Goal: Answer question/provide support: Share knowledge or assist other users

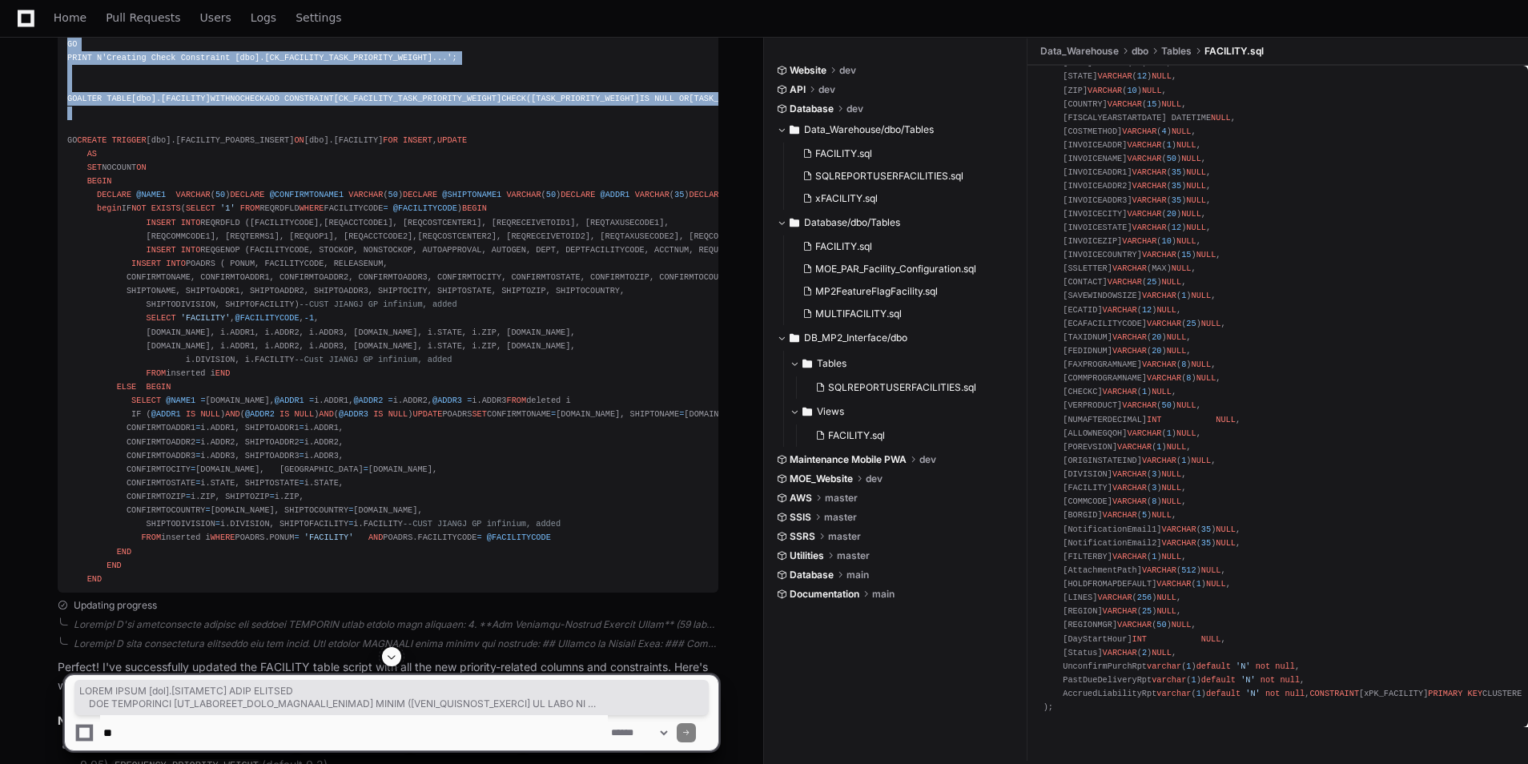
scroll to position [5446, 0]
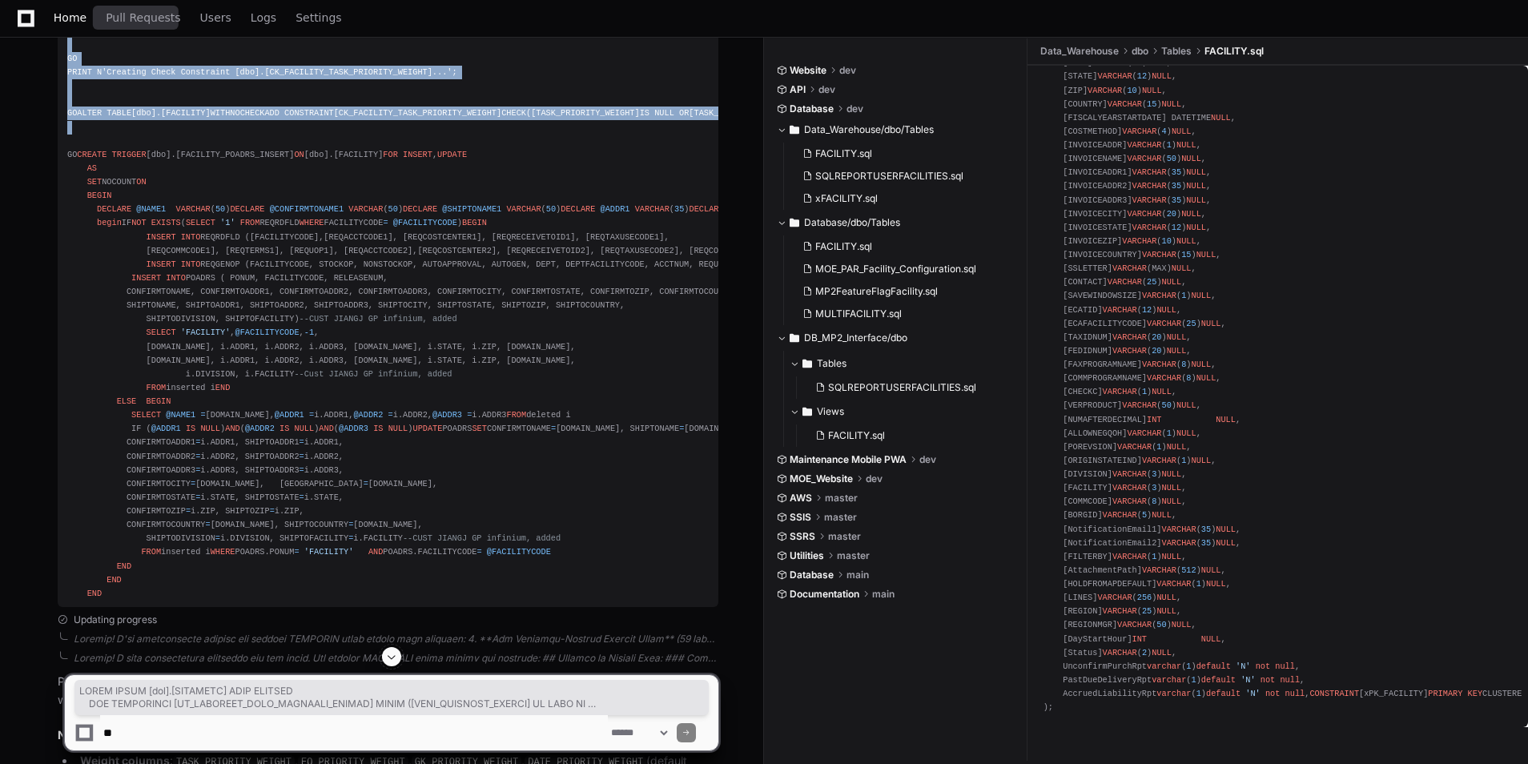
click at [66, 18] on span "Home" at bounding box center [70, 18] width 33 height 10
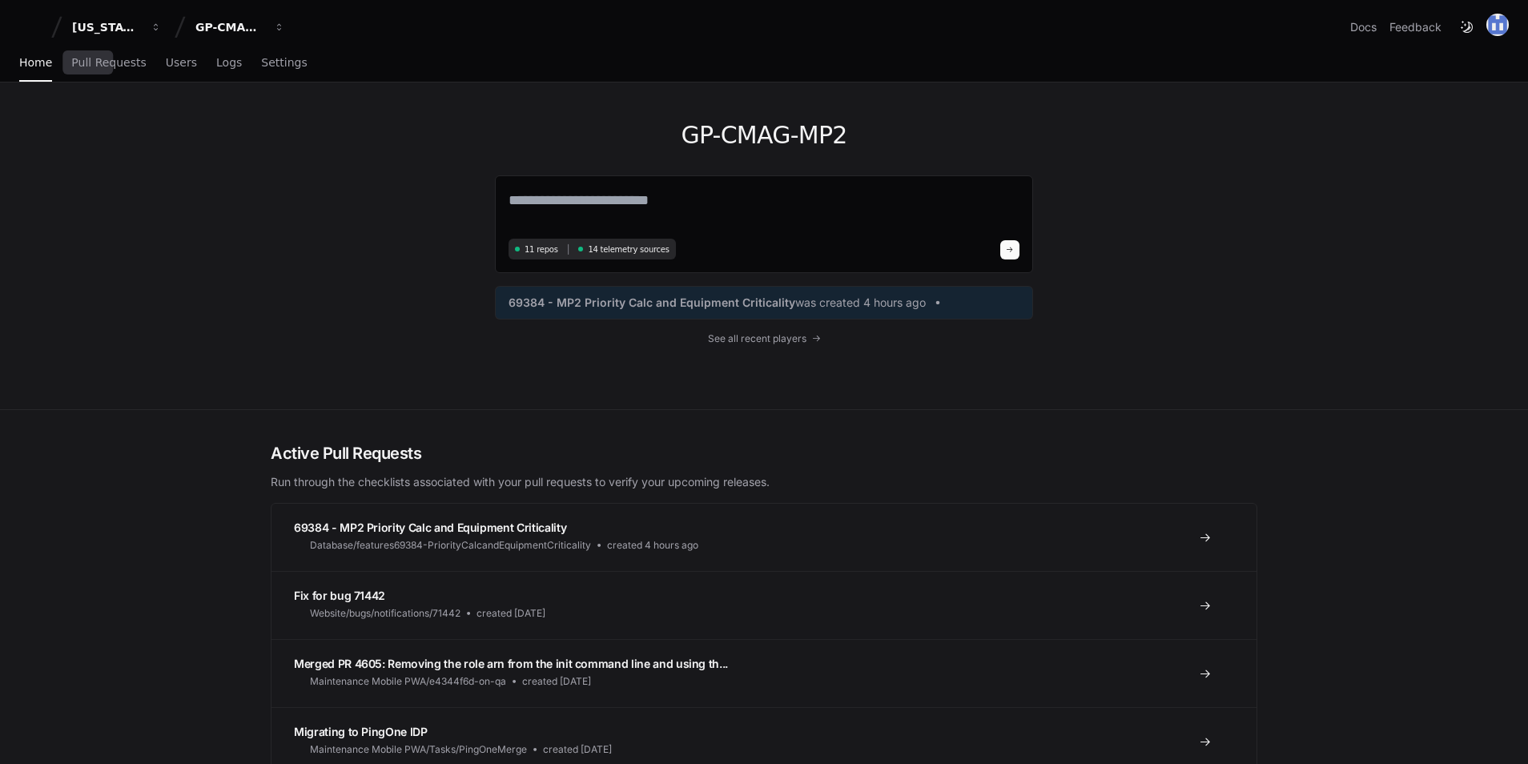
scroll to position [80, 0]
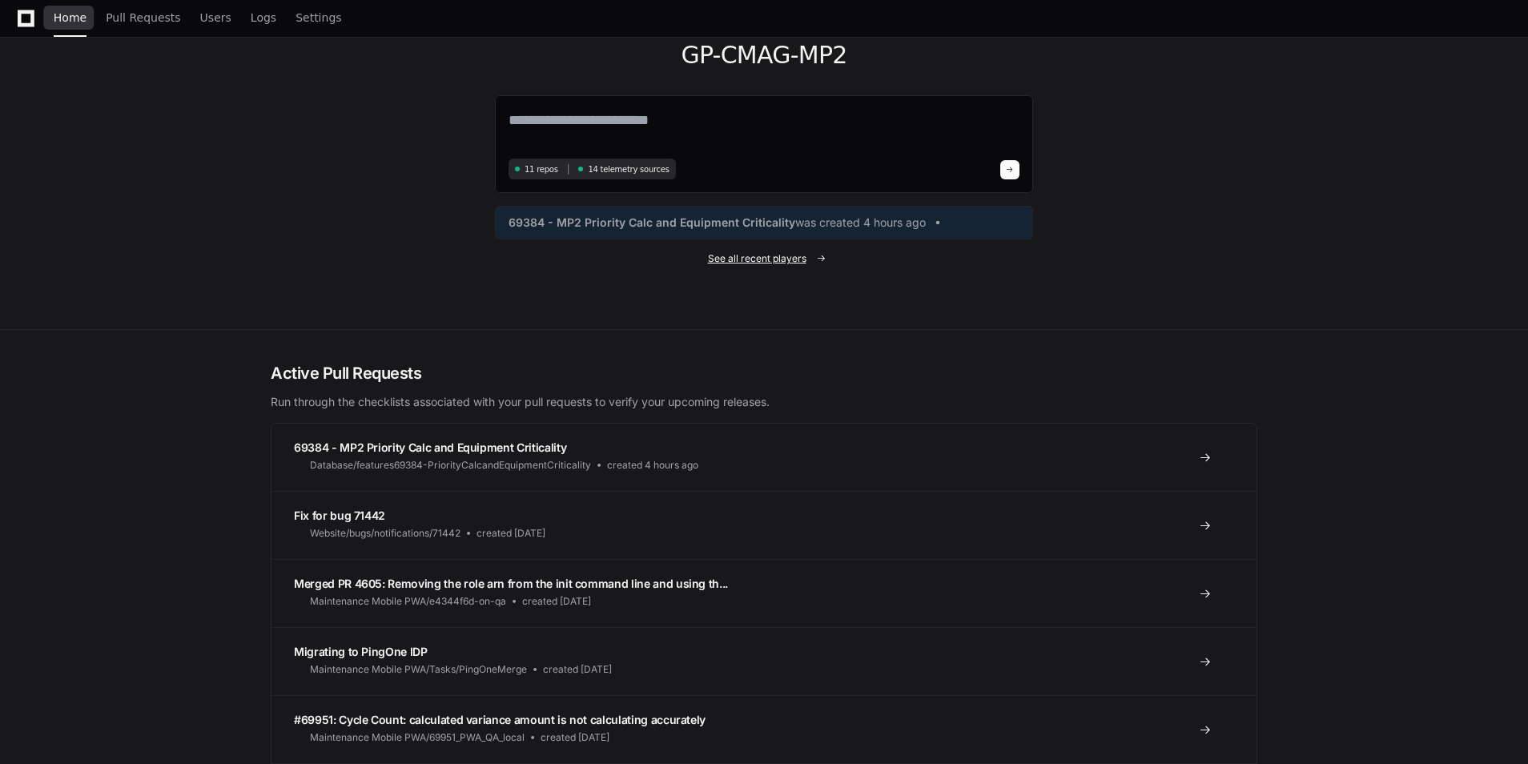
click at [801, 255] on span "See all recent players" at bounding box center [757, 258] width 98 height 13
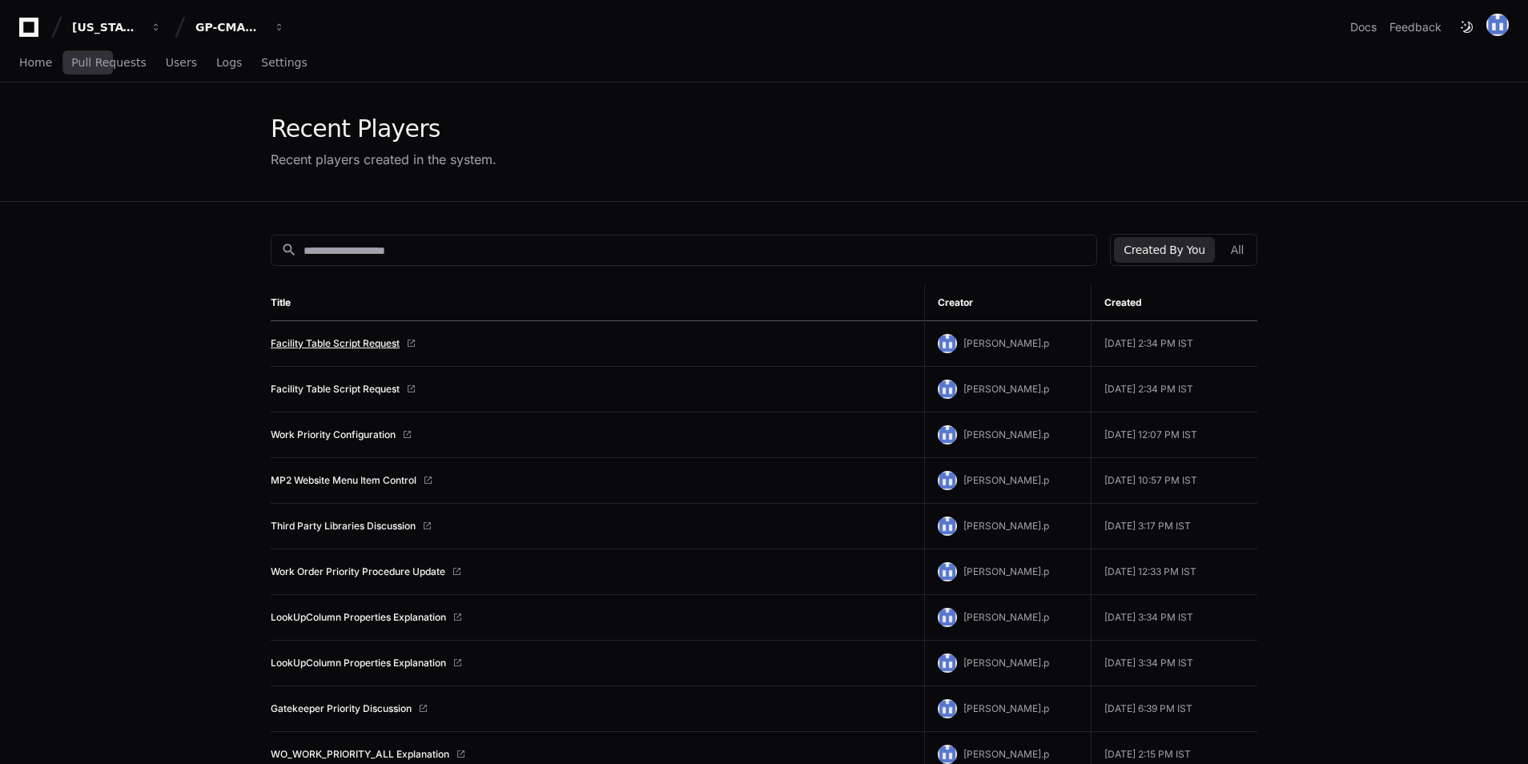
click at [366, 346] on link "Facility Table Script Request" at bounding box center [335, 343] width 129 height 13
click at [387, 389] on link "Facility Table Script Request" at bounding box center [335, 389] width 129 height 13
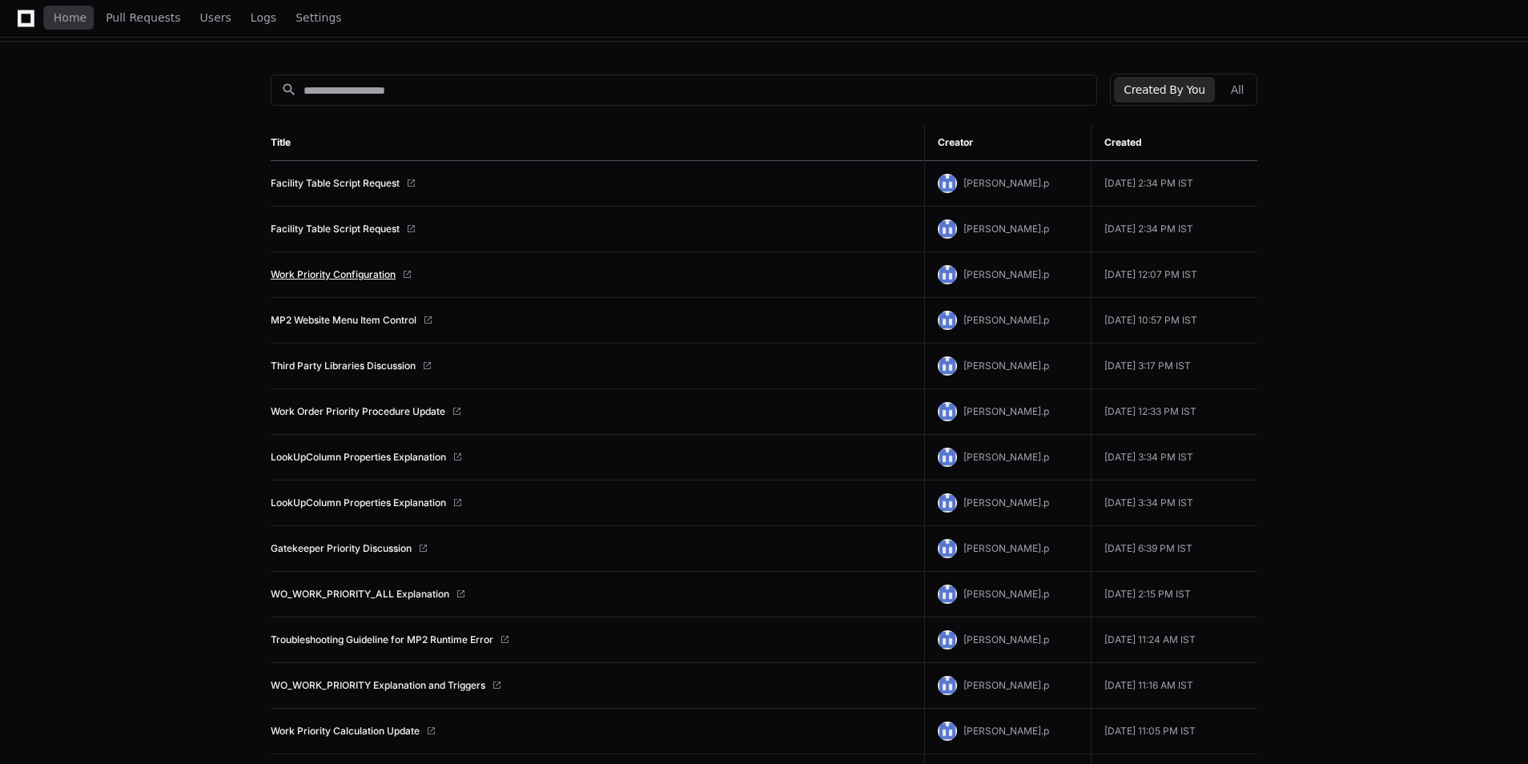
click at [346, 278] on link "Work Priority Configuration" at bounding box center [333, 274] width 125 height 13
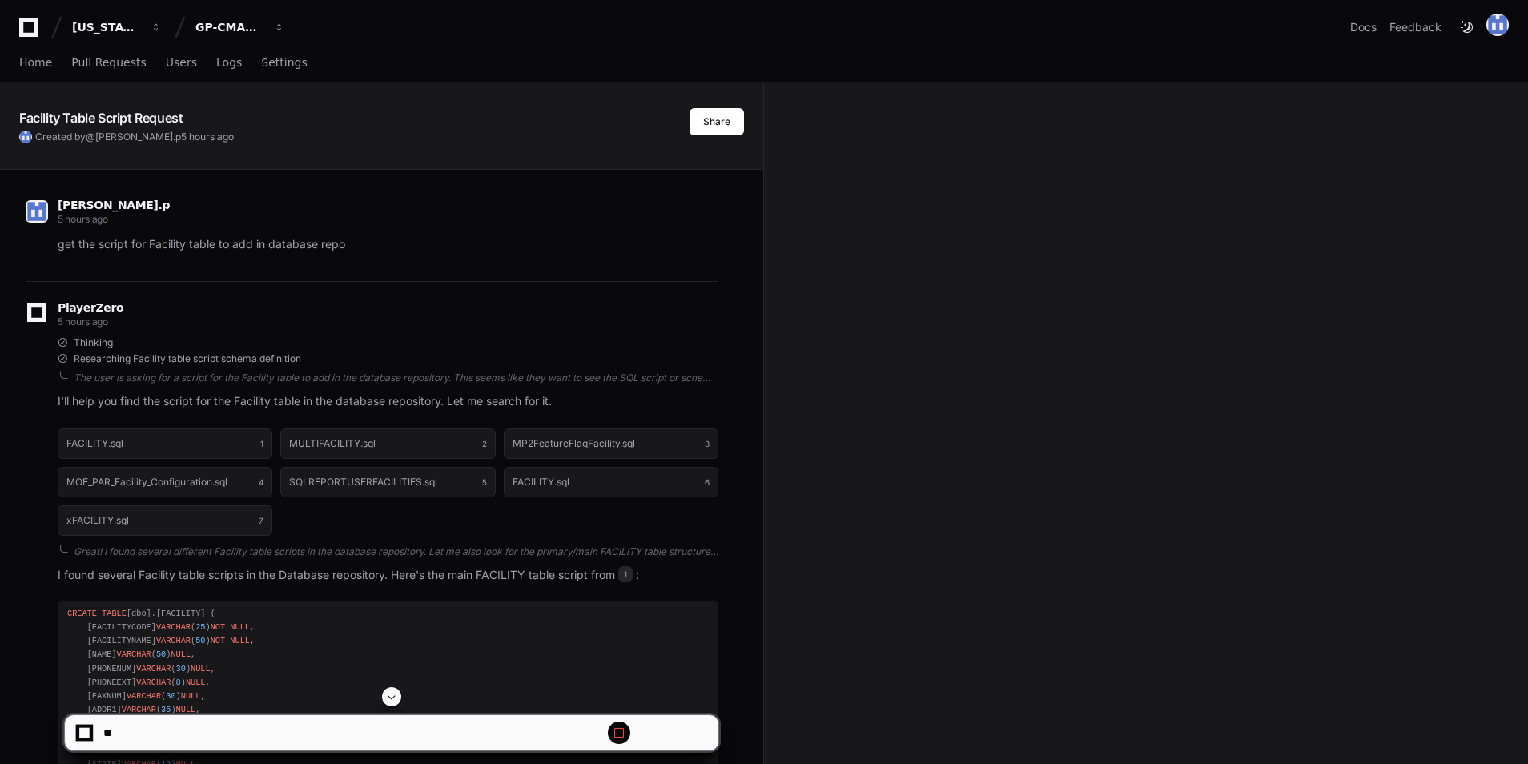
click at [387, 696] on span at bounding box center [391, 696] width 13 height 13
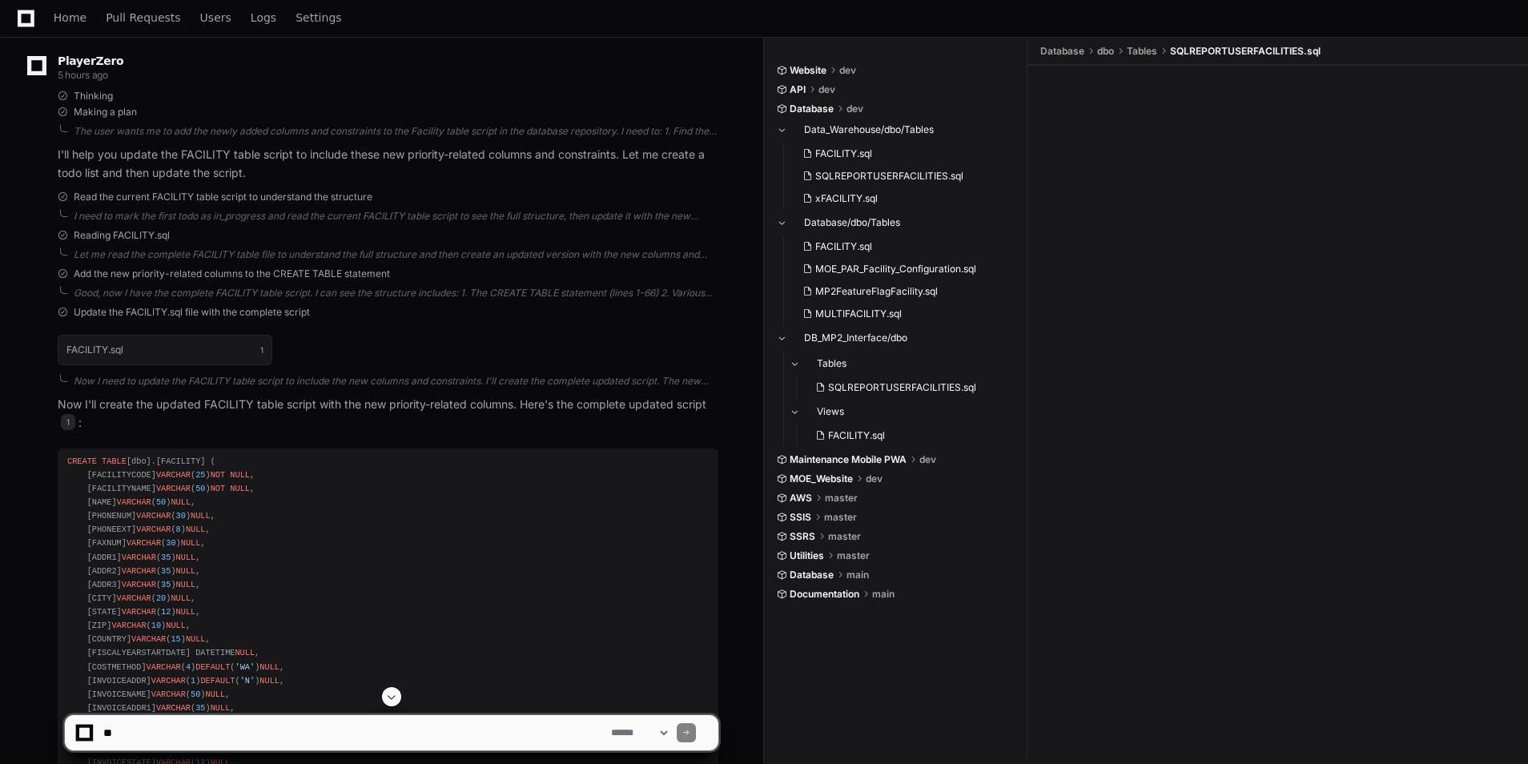
click at [387, 696] on span at bounding box center [391, 696] width 13 height 13
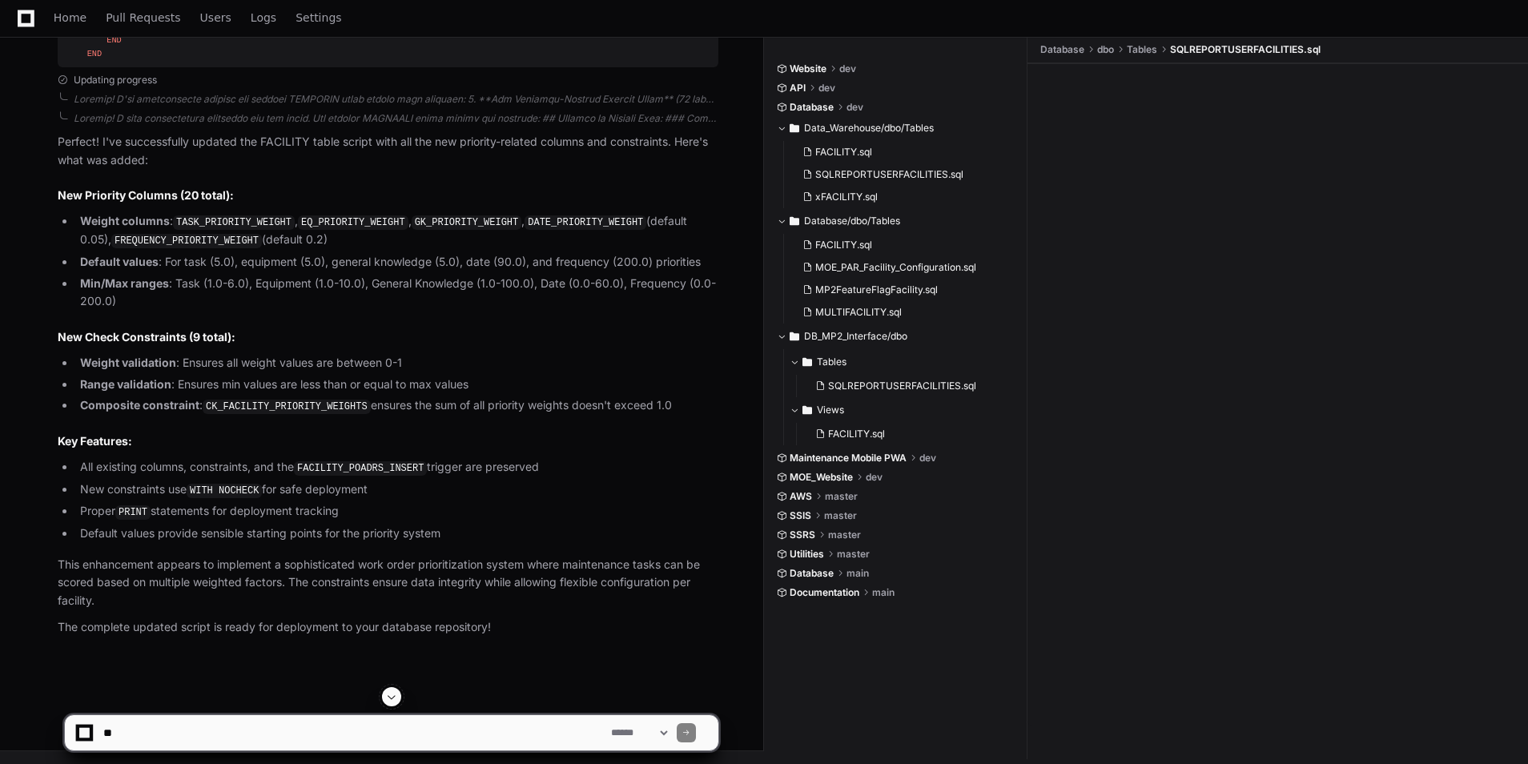
scroll to position [6510, 0]
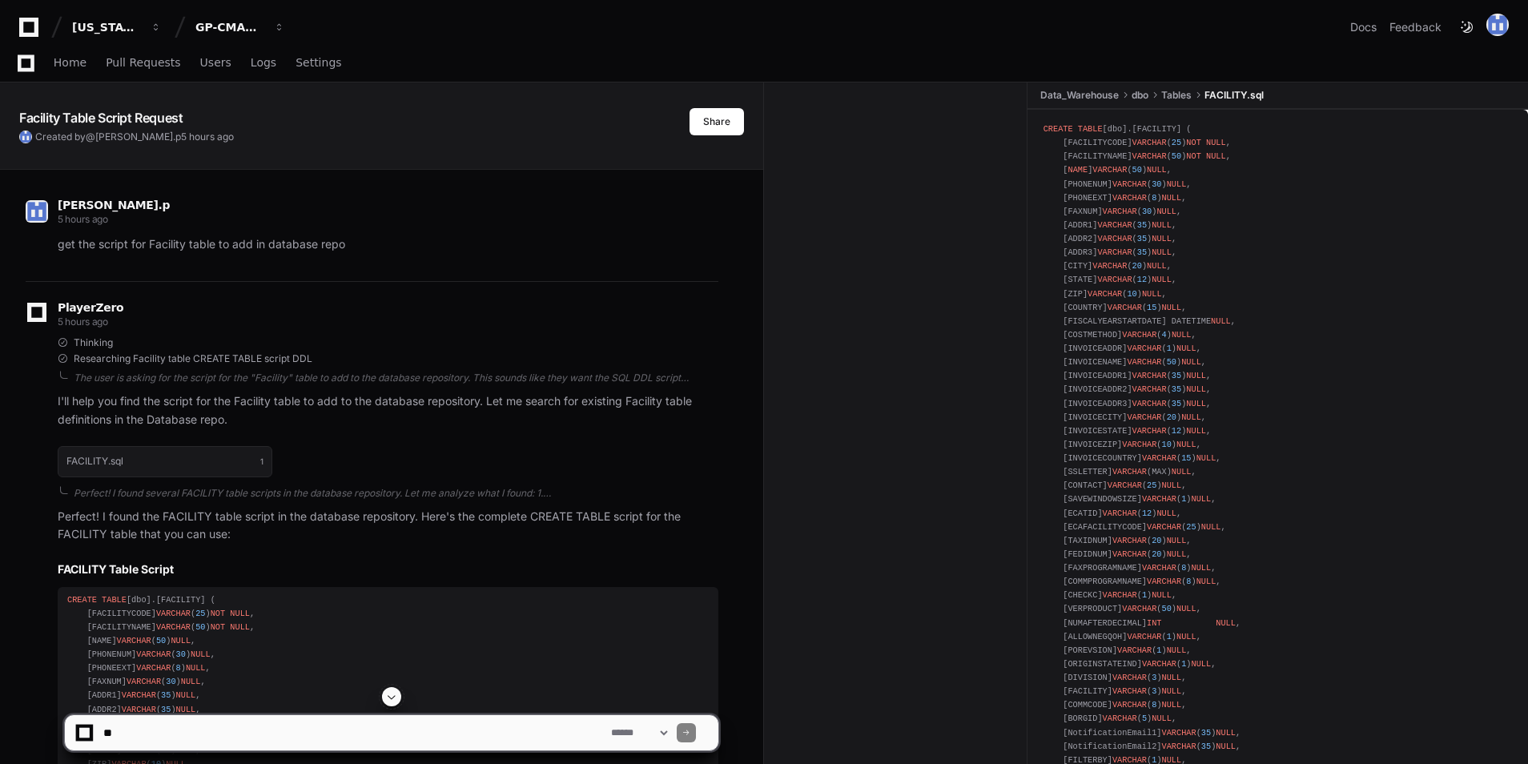
click at [389, 697] on span at bounding box center [391, 696] width 13 height 13
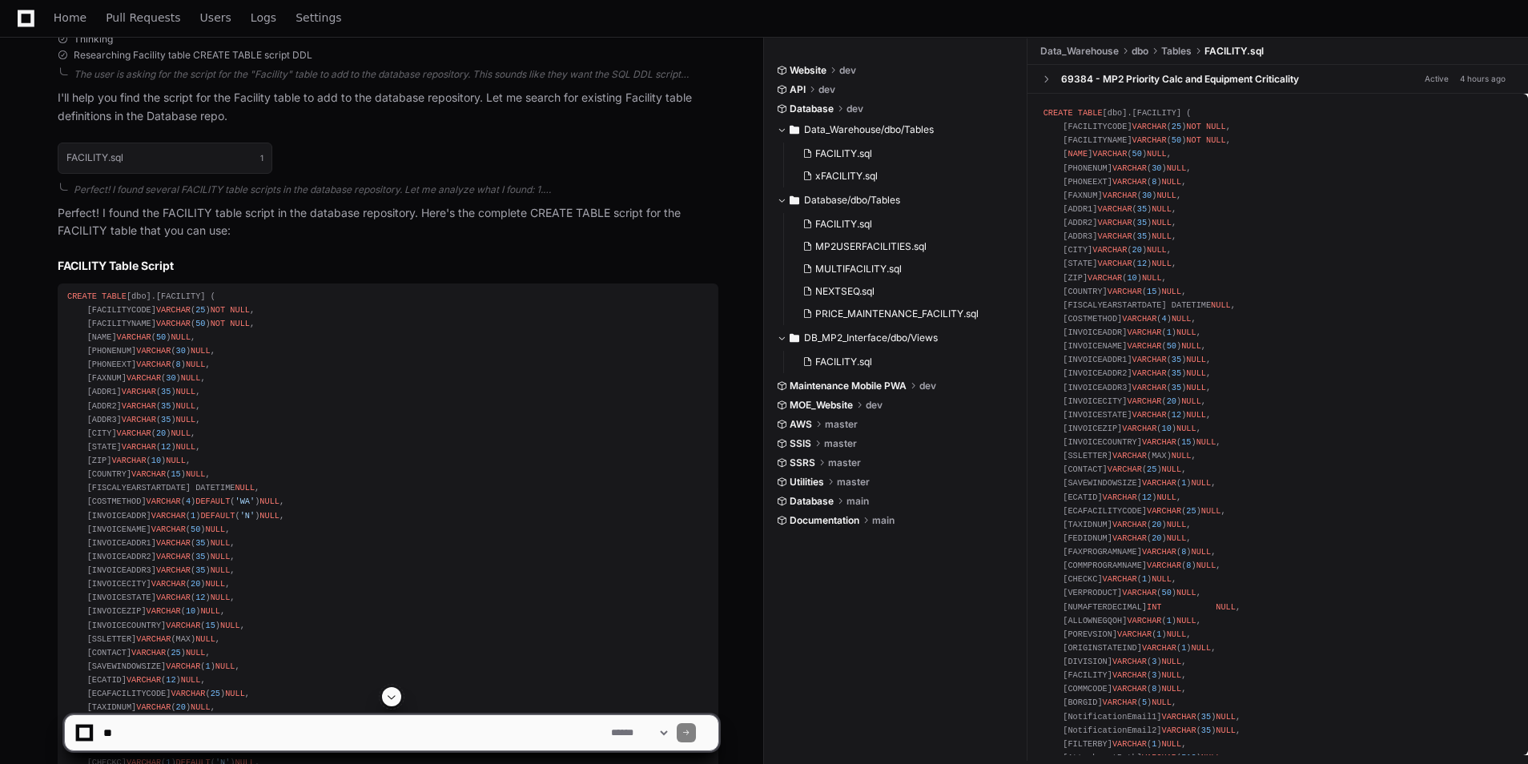
scroll to position [122, 0]
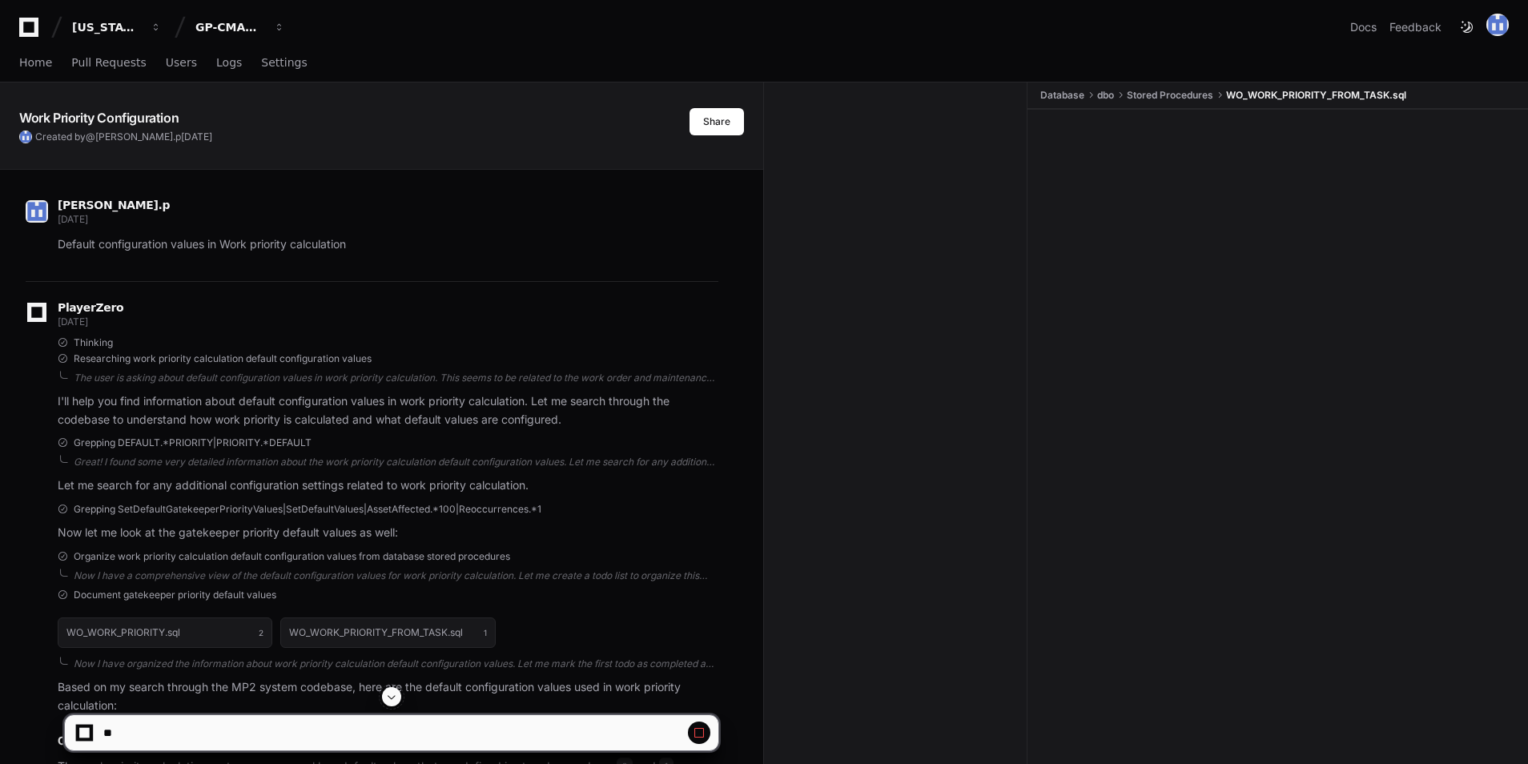
click at [389, 704] on button at bounding box center [391, 696] width 19 height 19
click at [391, 704] on button at bounding box center [391, 696] width 19 height 19
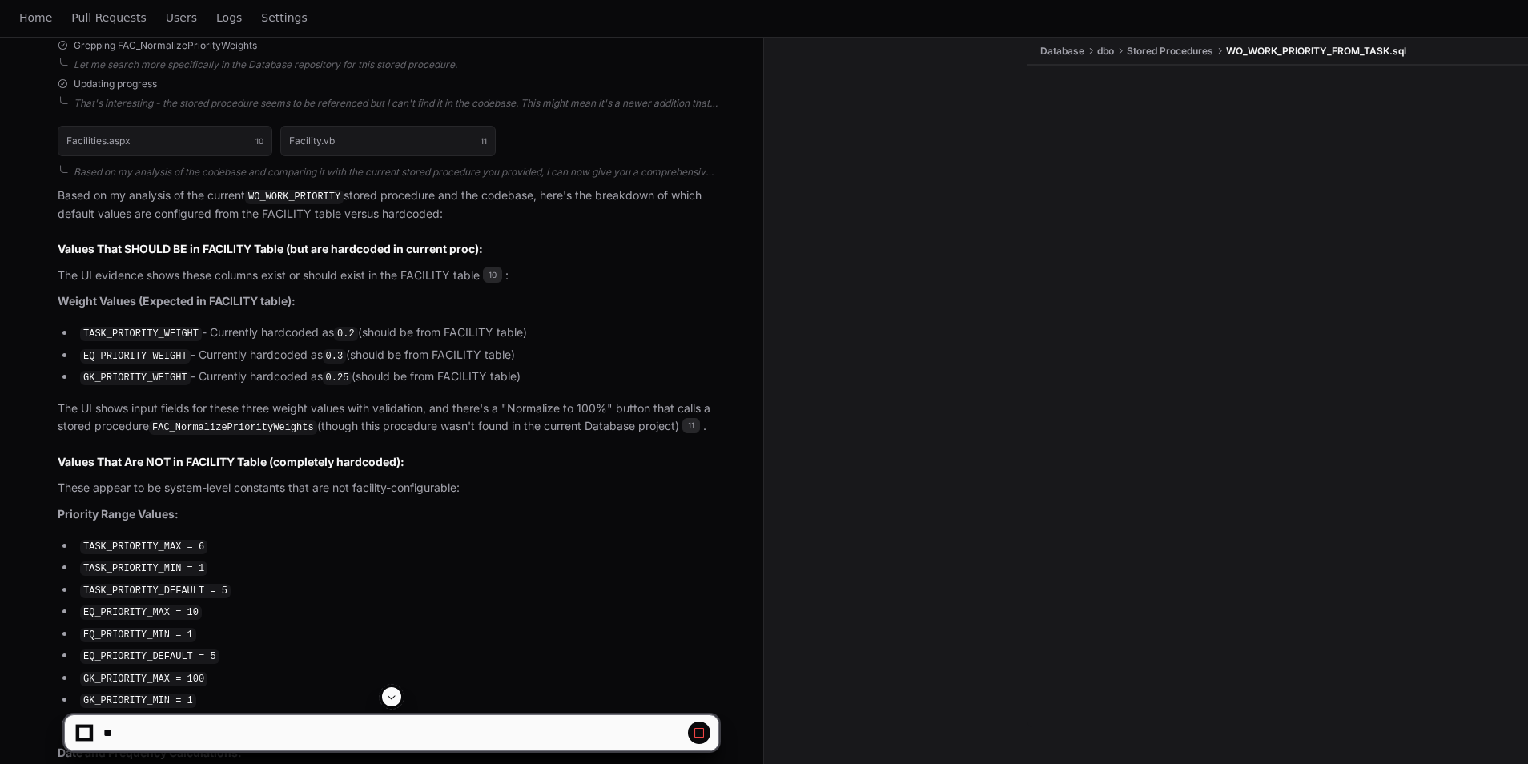
click at [391, 697] on span at bounding box center [391, 696] width 13 height 13
click at [392, 697] on span at bounding box center [391, 696] width 13 height 13
click at [401, 691] on div at bounding box center [391, 696] width 655 height 19
click at [395, 695] on span at bounding box center [391, 696] width 13 height 13
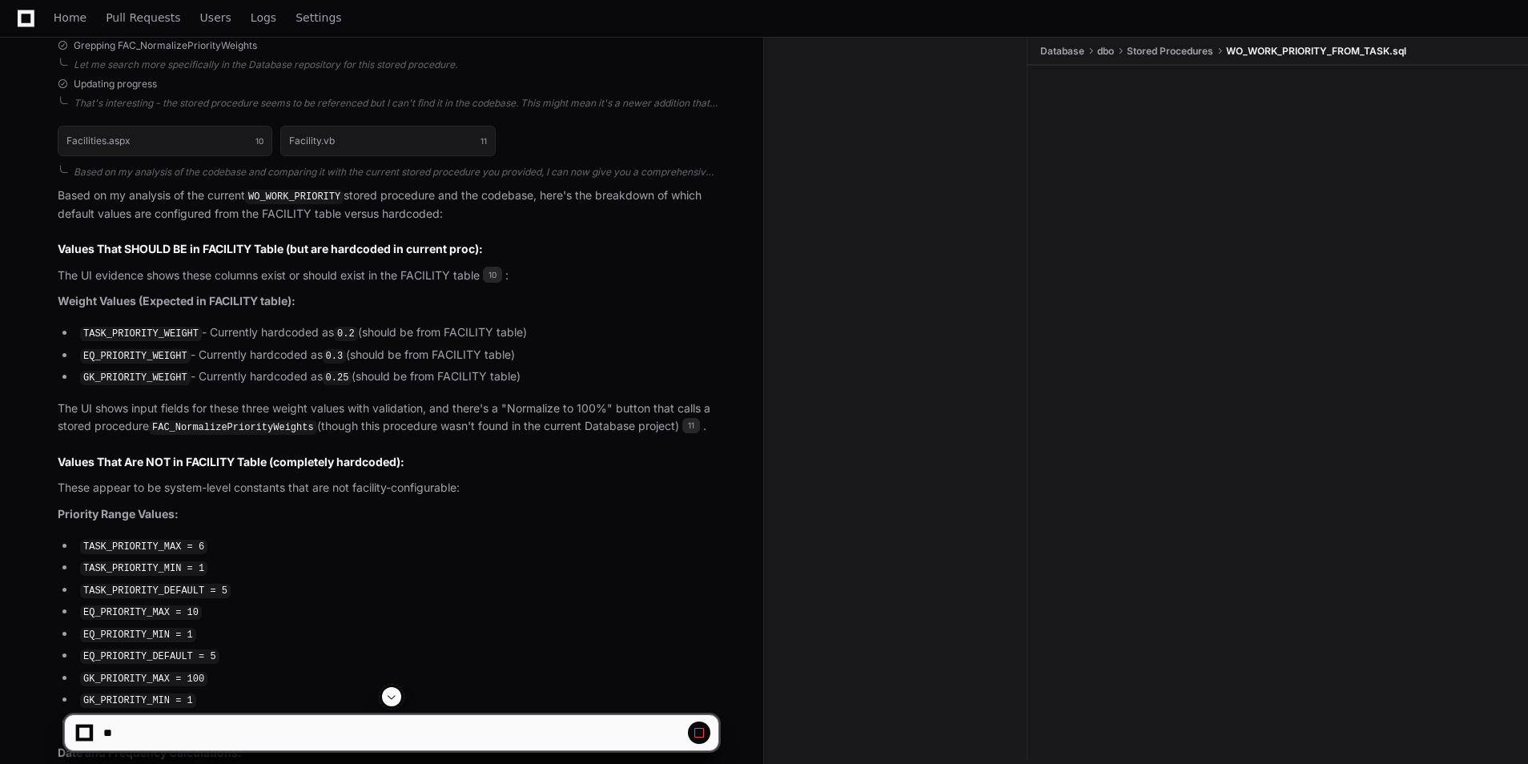
click at [394, 702] on span at bounding box center [391, 696] width 13 height 13
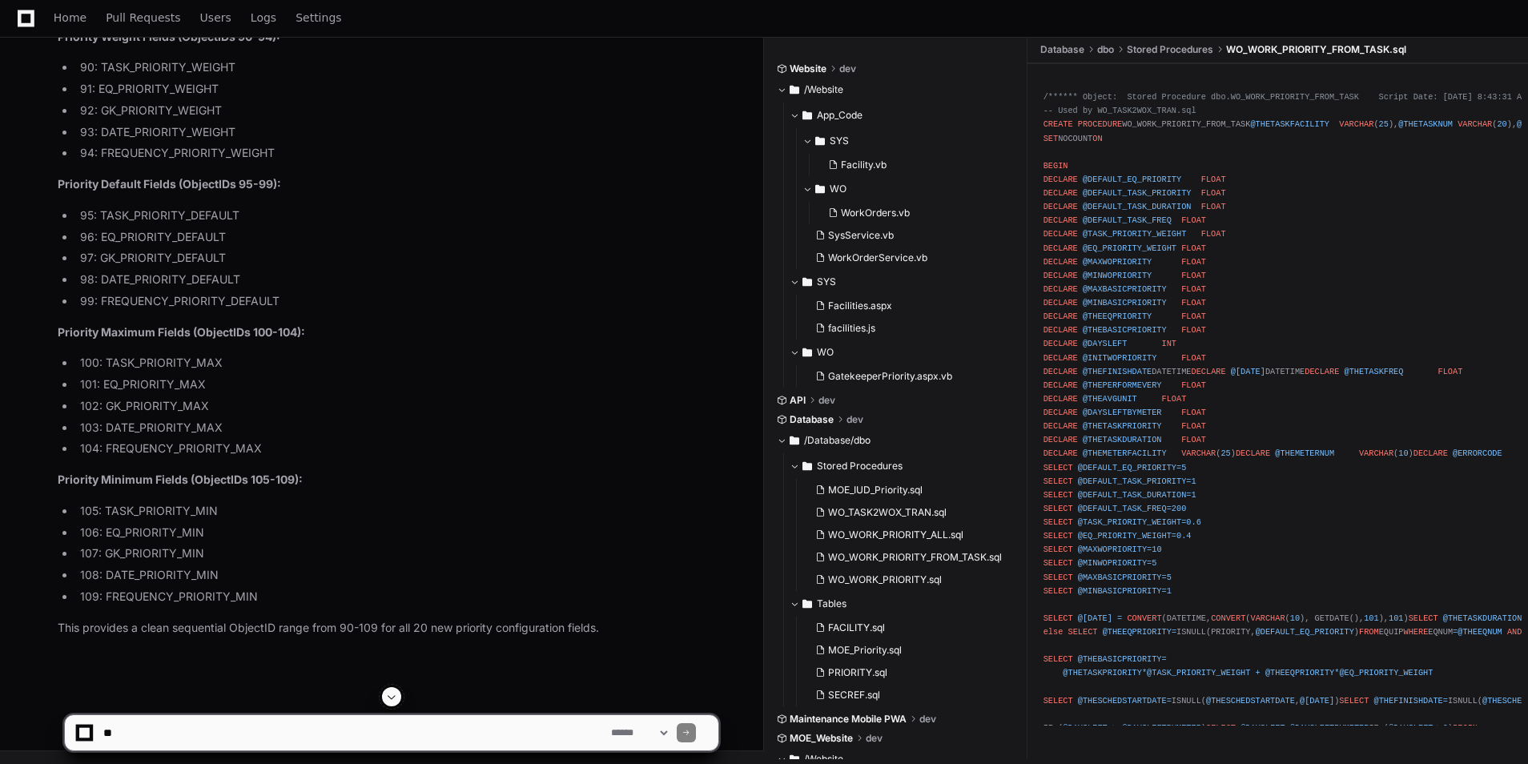
scroll to position [27661, 0]
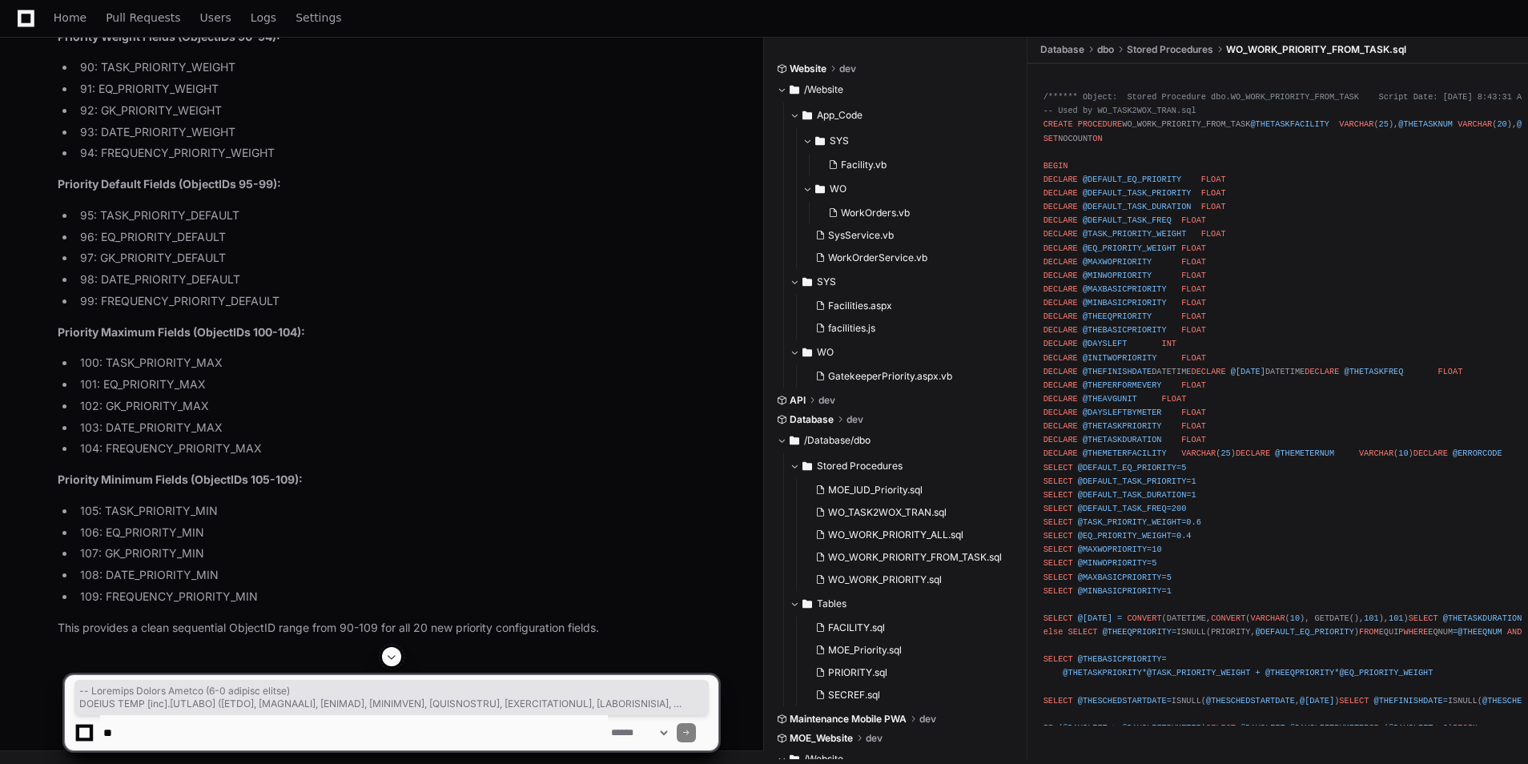
drag, startPoint x: 113, startPoint y: 320, endPoint x: 45, endPoint y: 200, distance: 138.0
click at [45, 200] on div "Thinking The user wants me to update the SECREF script to start the OBJECTID se…" at bounding box center [372, 144] width 693 height 986
copy div "-- Priority Weight Fields (0-1 decimal values) INSERT INTO [dbo].[SECREF] ([TYP…"
click at [403, 729] on textarea at bounding box center [354, 732] width 508 height 35
click at [394, 656] on span at bounding box center [391, 656] width 13 height 13
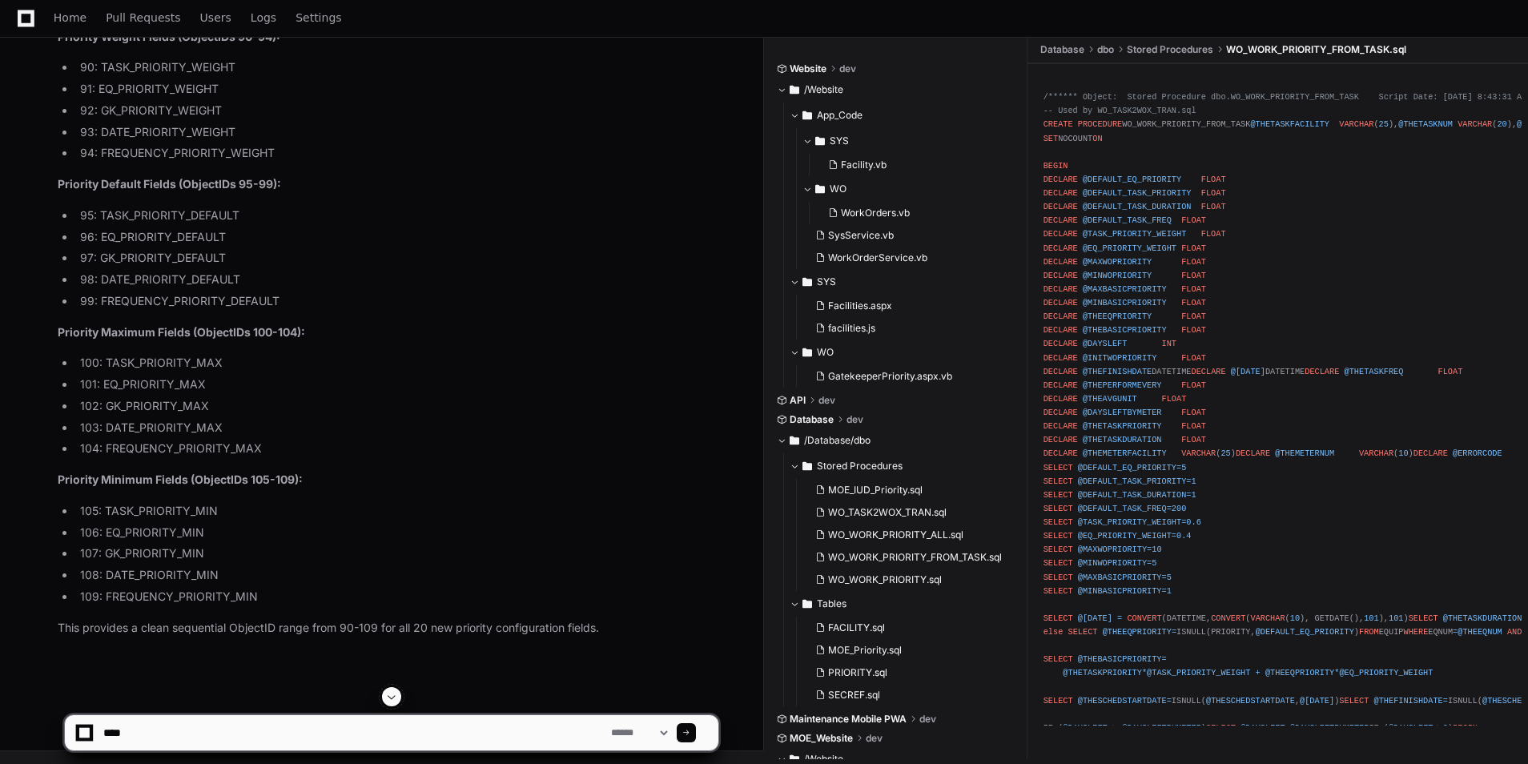
scroll to position [28853, 0]
click at [132, 729] on textarea at bounding box center [354, 732] width 508 height 35
paste textarea "**********"
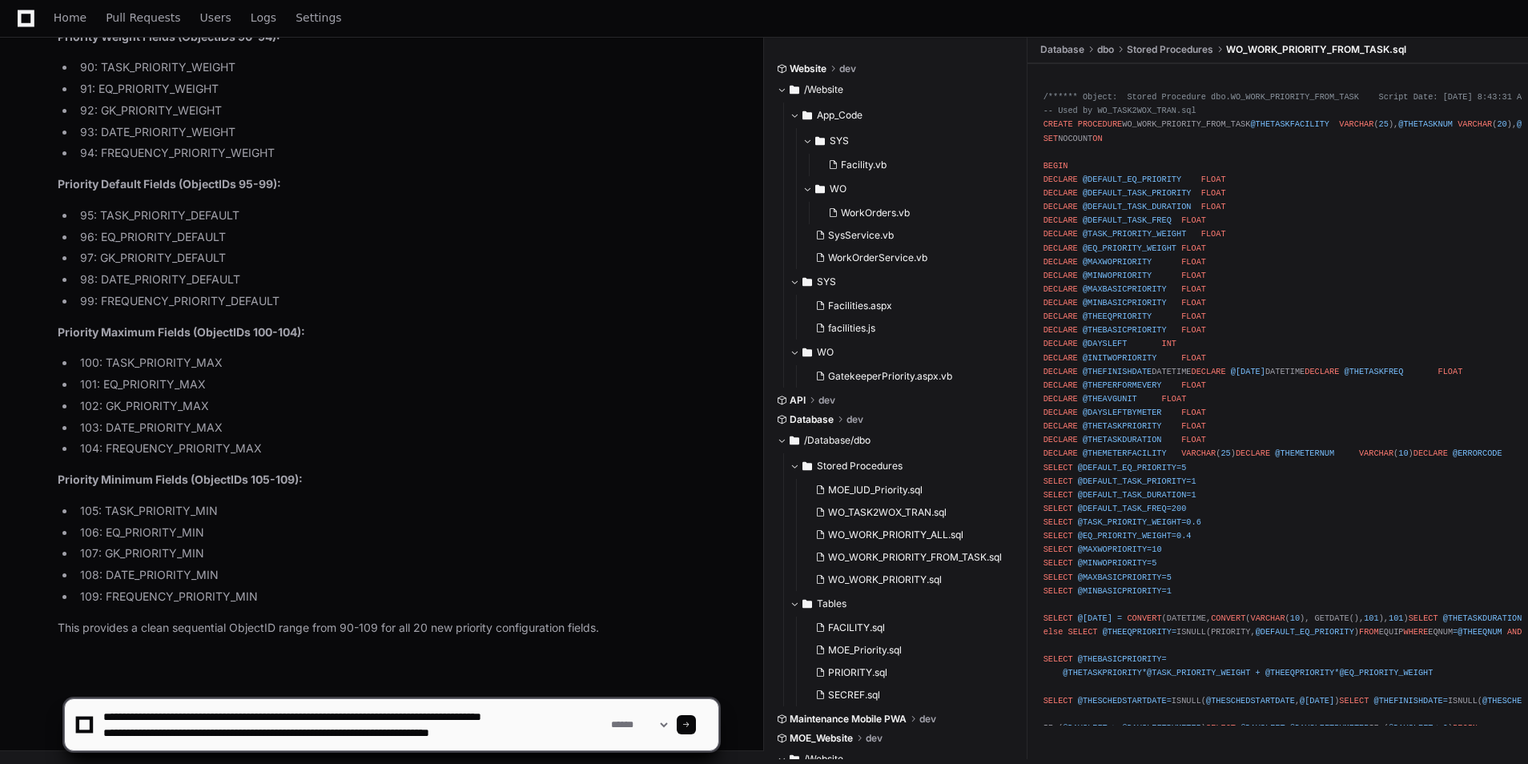
type textarea "**********"
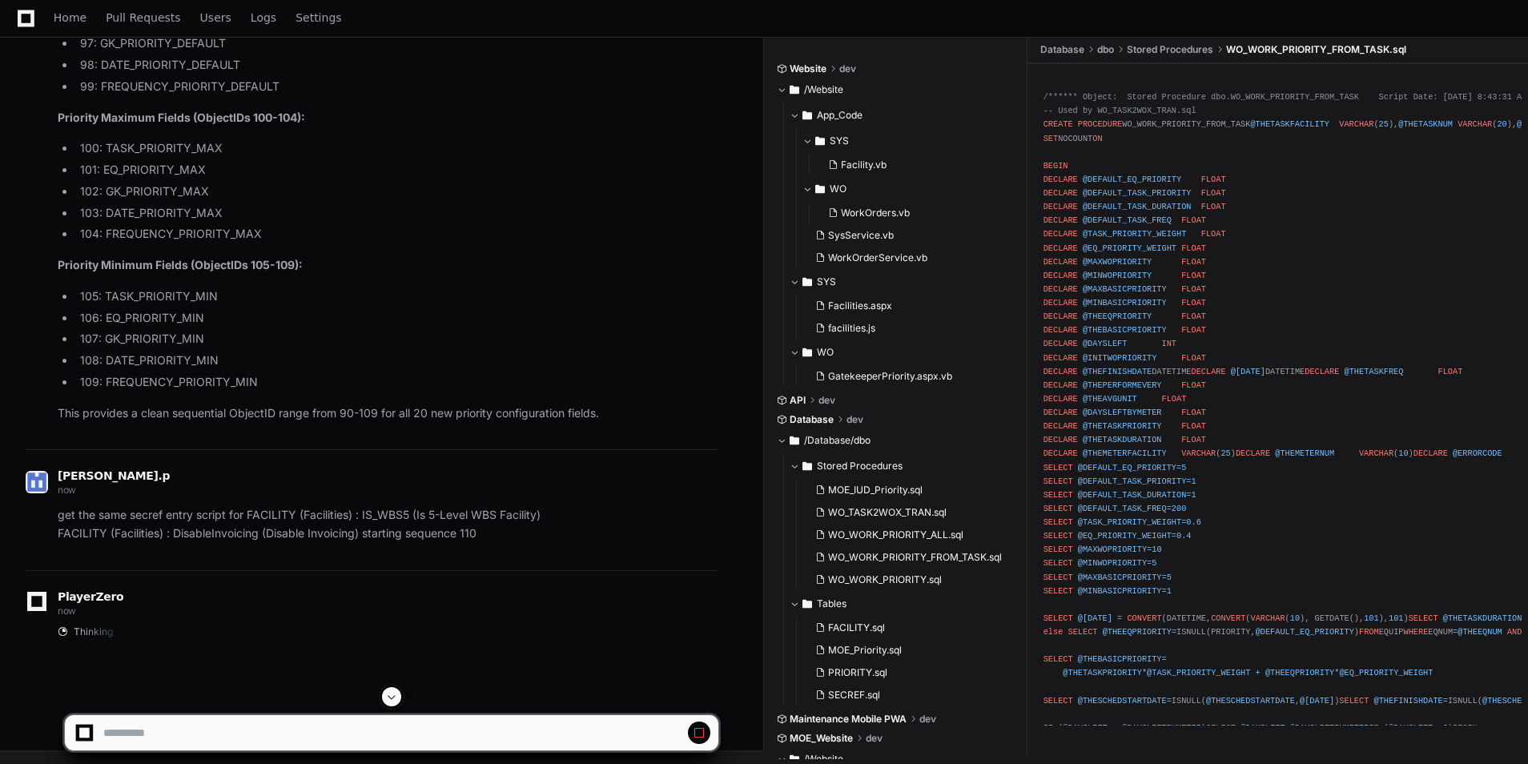
scroll to position [29067, 0]
click at [378, 513] on p "get the same secref entry script for FACILITY (Facilities) : IS_WBS5 (Is 5-Leve…" at bounding box center [388, 524] width 661 height 37
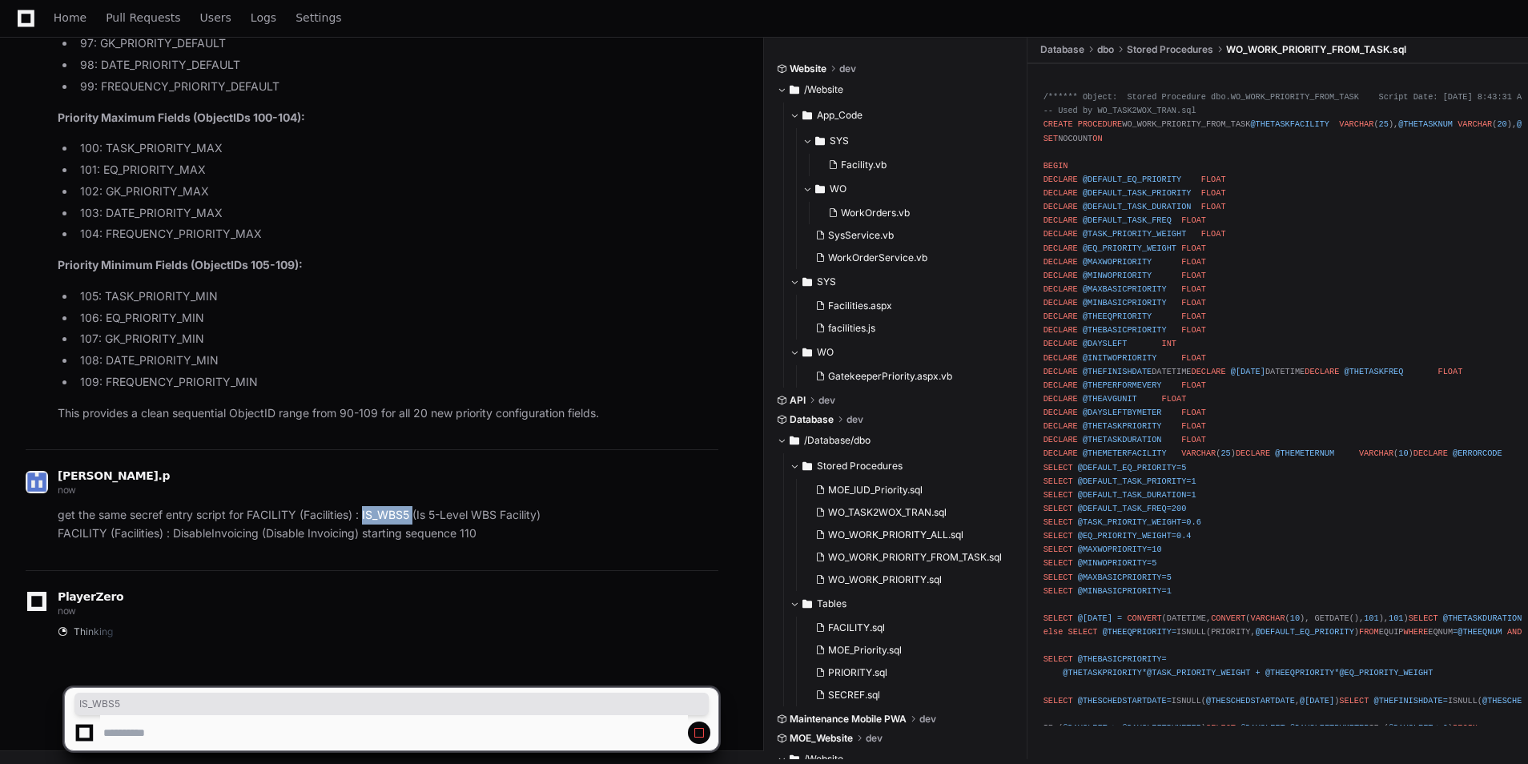
click at [378, 513] on p "get the same secref entry script for FACILITY (Facilities) : IS_WBS5 (Is 5-Leve…" at bounding box center [388, 524] width 661 height 37
copy p "IS_WBS5"
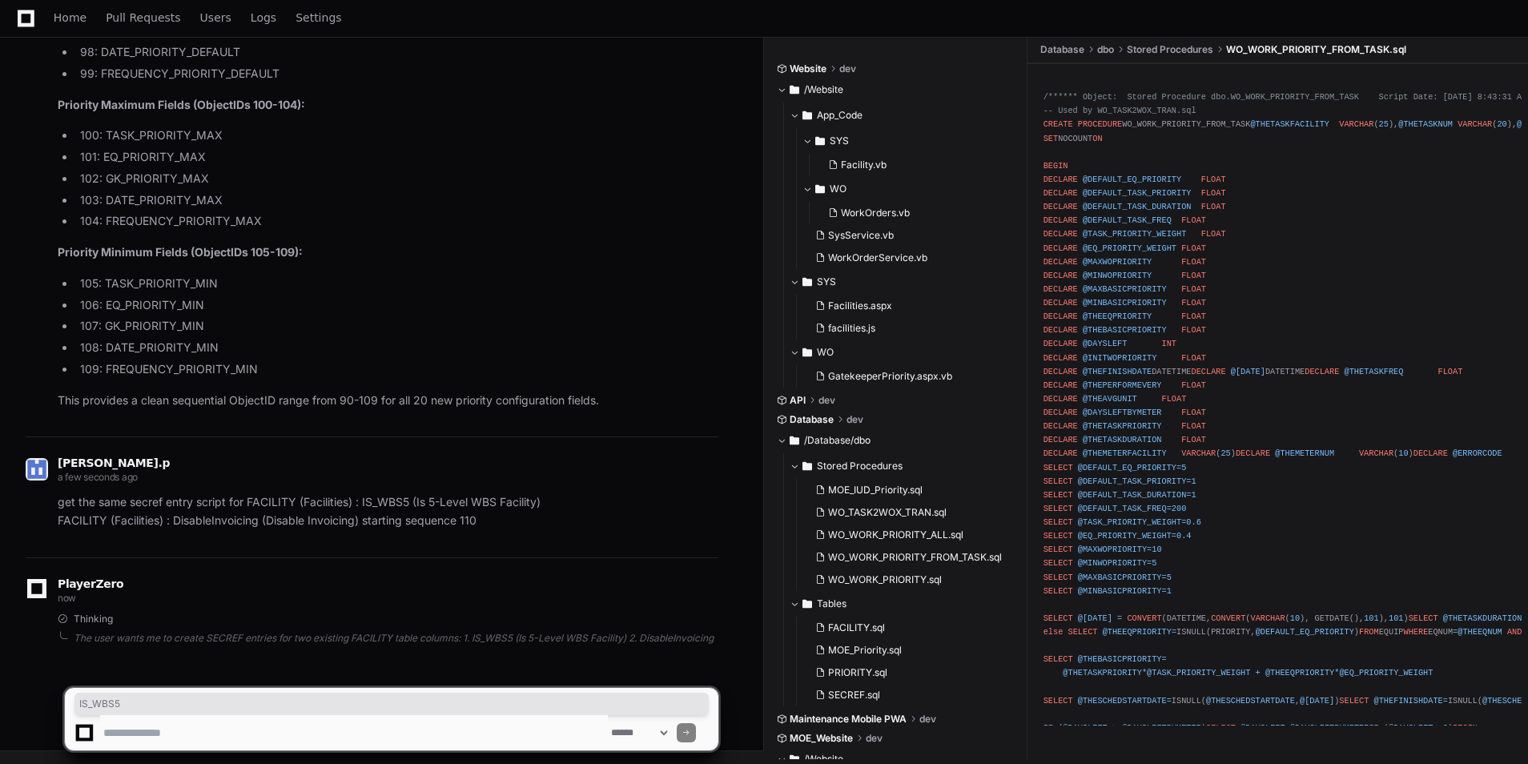
scroll to position [29079, 0]
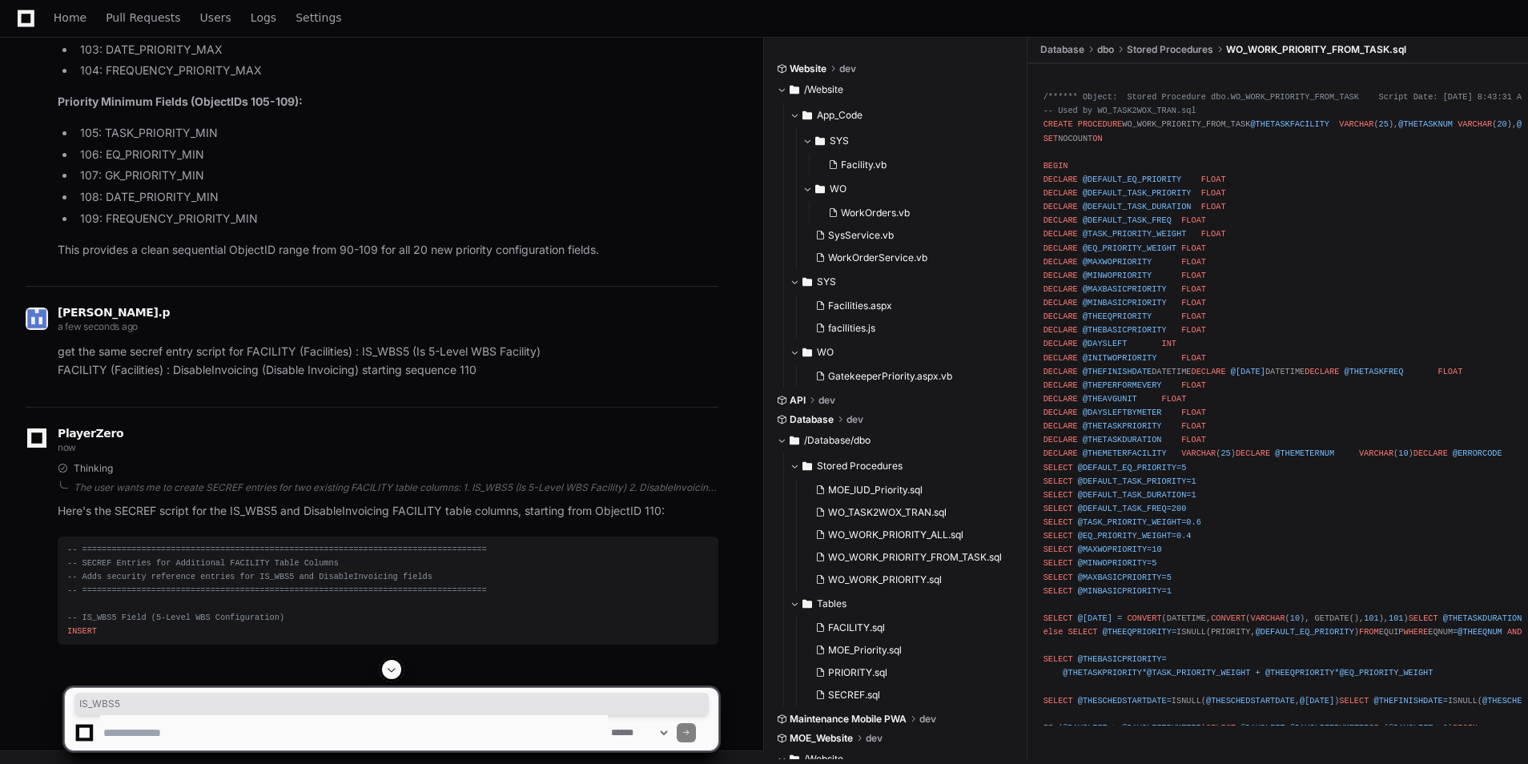
click at [391, 669] on span at bounding box center [391, 669] width 13 height 13
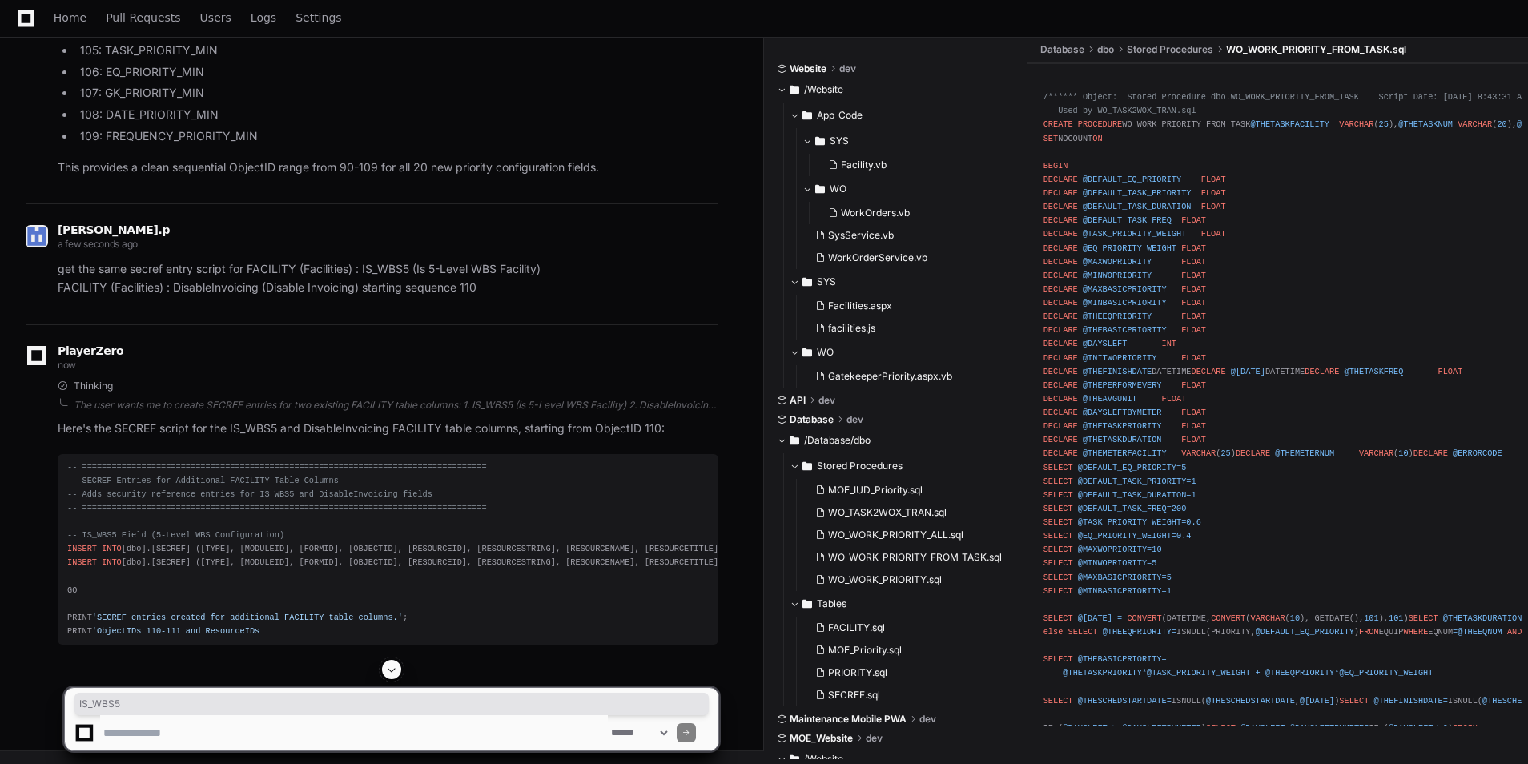
click at [391, 669] on span at bounding box center [391, 669] width 13 height 13
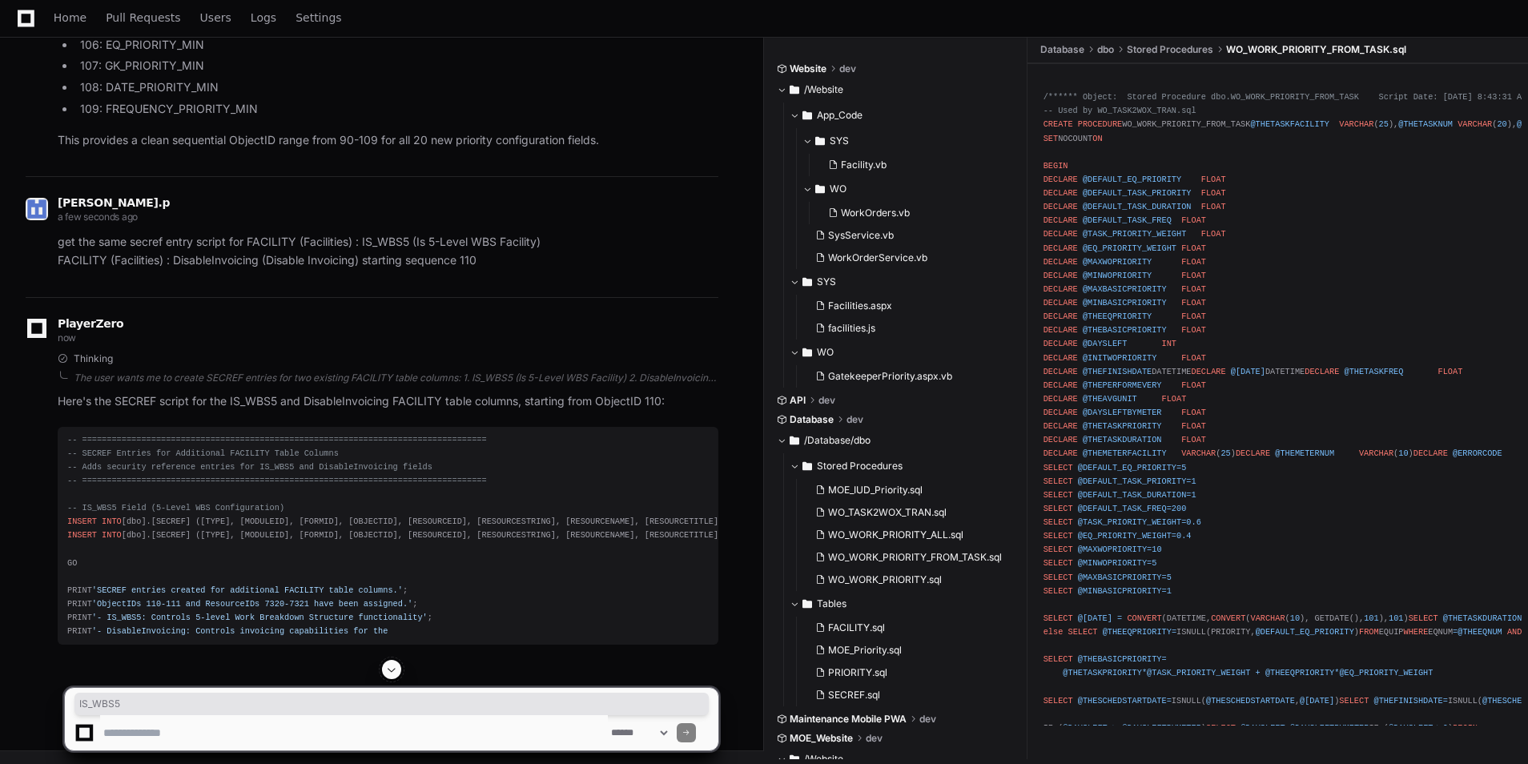
scroll to position [29381, 0]
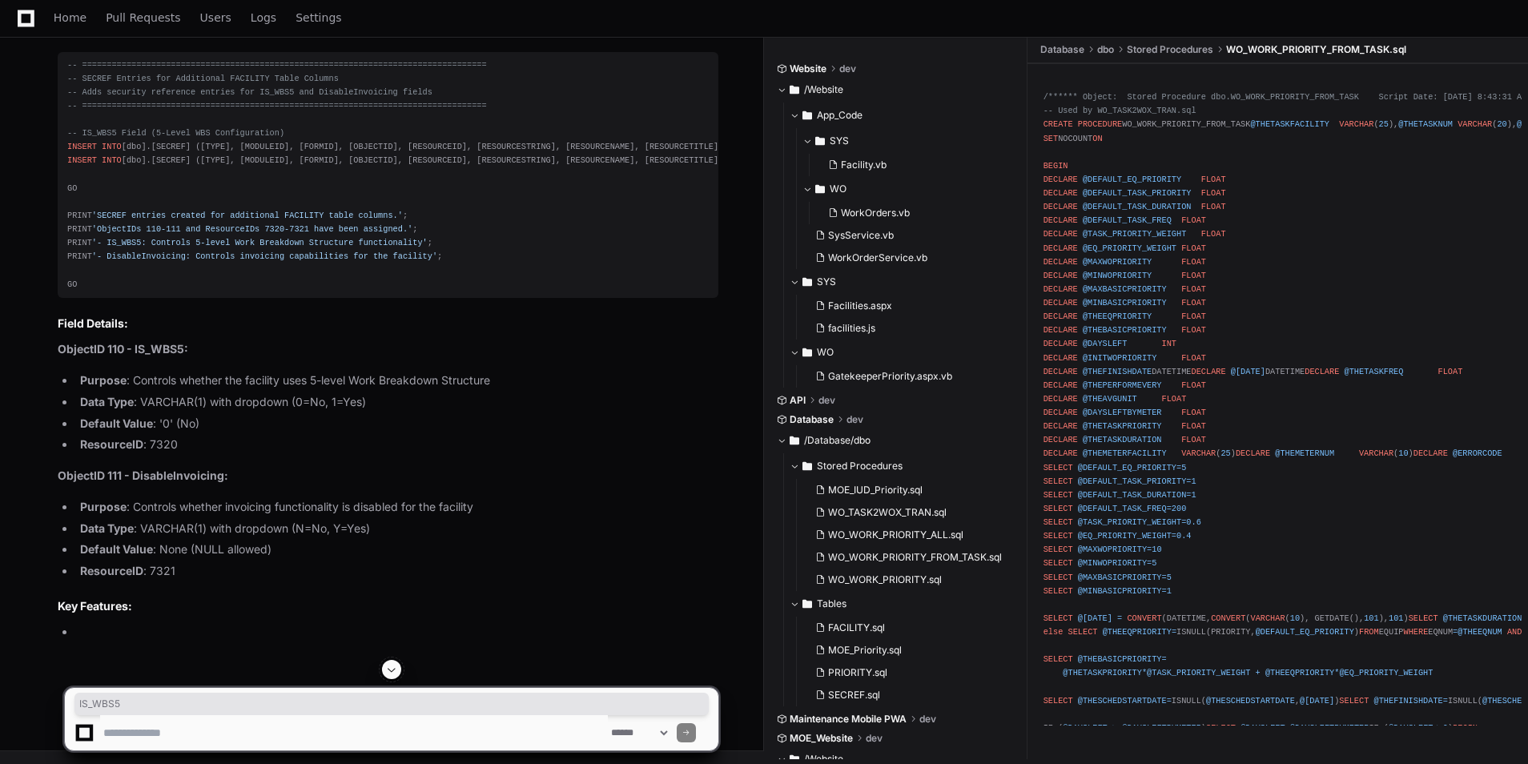
click at [391, 669] on span at bounding box center [391, 669] width 13 height 13
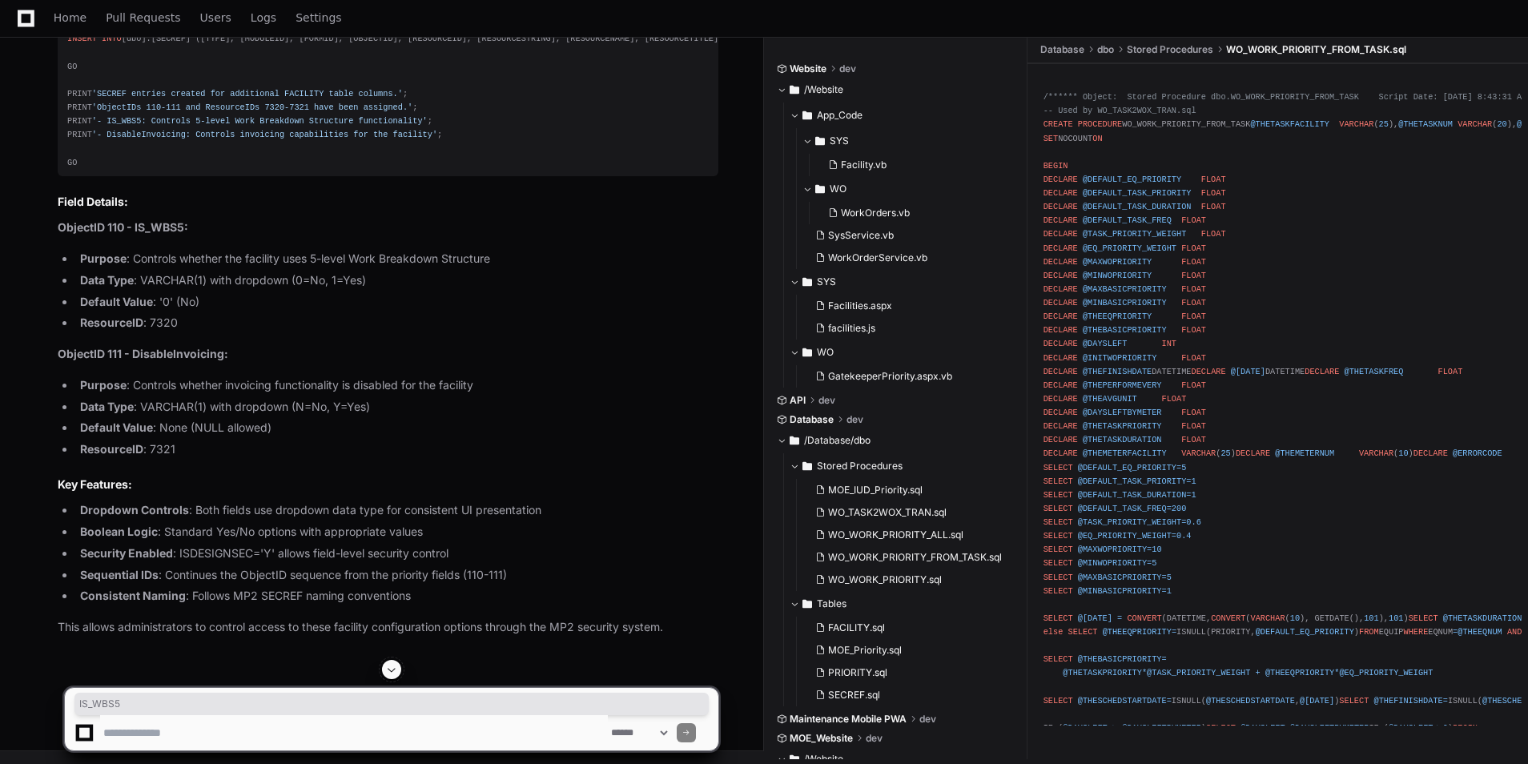
scroll to position [29651, 0]
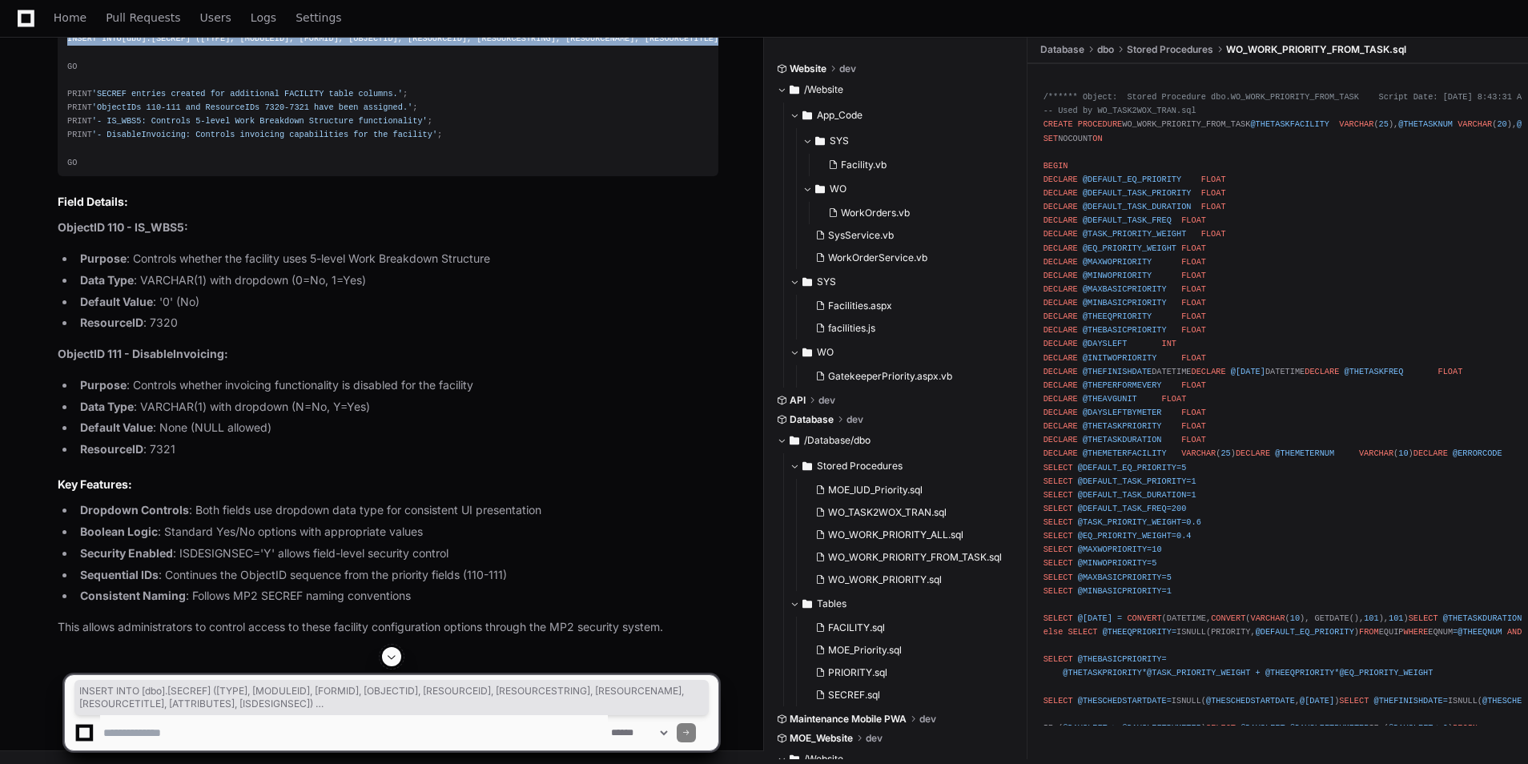
drag, startPoint x: 102, startPoint y: 292, endPoint x: 64, endPoint y: 215, distance: 85.6
click at [64, 176] on pre "-- ============================================================================…" at bounding box center [388, 53] width 661 height 246
copy div "INSERT INTO [dbo].[SECREF] ([TYPE], [MODULEID], [FORMID], [OBJECTID], [RESOURCE…"
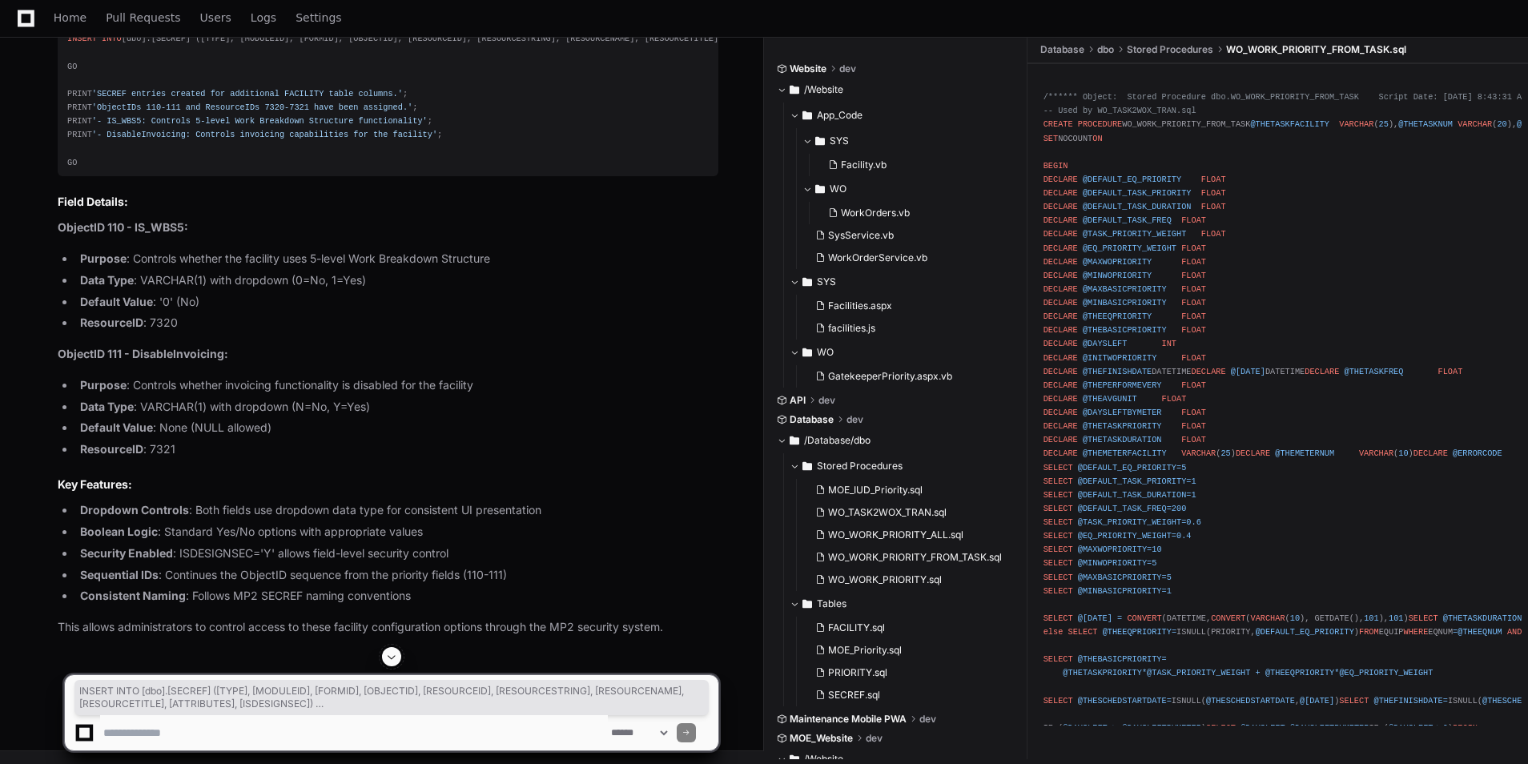
click at [448, 170] on div "-- ============================================================================…" at bounding box center [387, 53] width 641 height 233
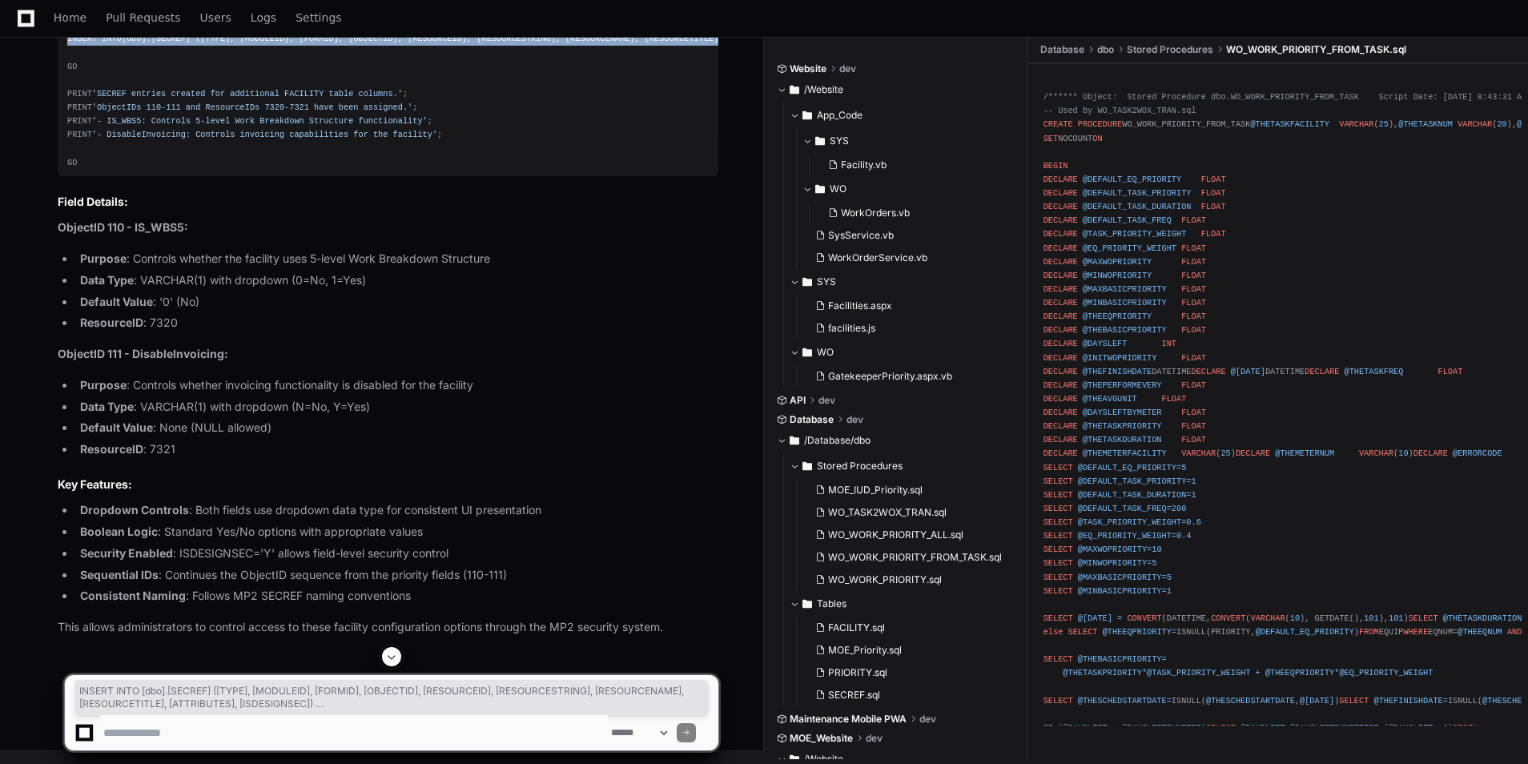
drag, startPoint x: 140, startPoint y: 293, endPoint x: 60, endPoint y: 211, distance: 114.4
click at [60, 176] on pre "-- ============================================================================…" at bounding box center [388, 53] width 661 height 246
copy div "INSERT INTO [dbo].[SECREF] ([TYPE], [MODULEID], [FORMID], [OBJECTID], [RESOURCE…"
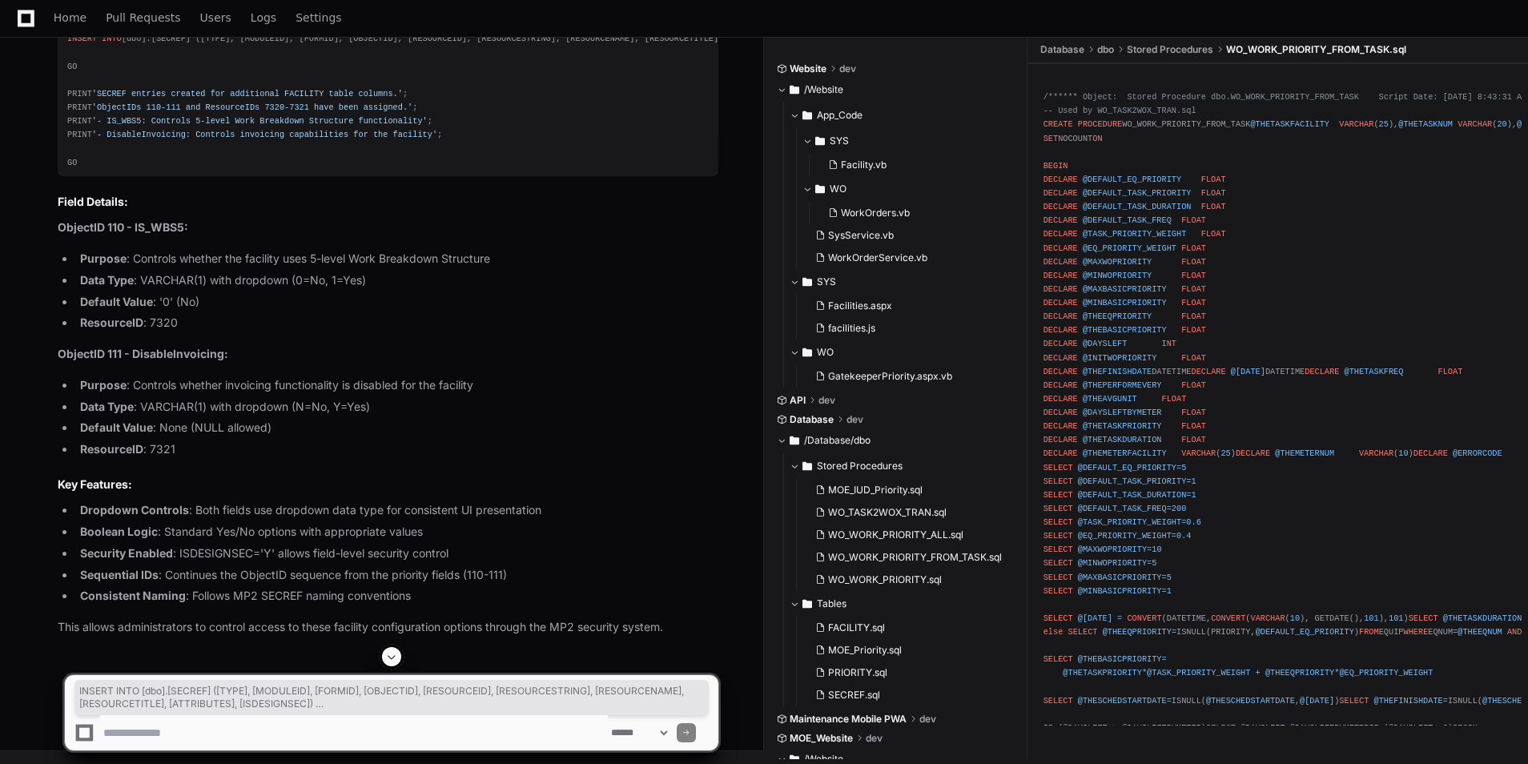
click at [283, 744] on textarea at bounding box center [354, 732] width 508 height 35
paste textarea "**********"
type textarea "**********"
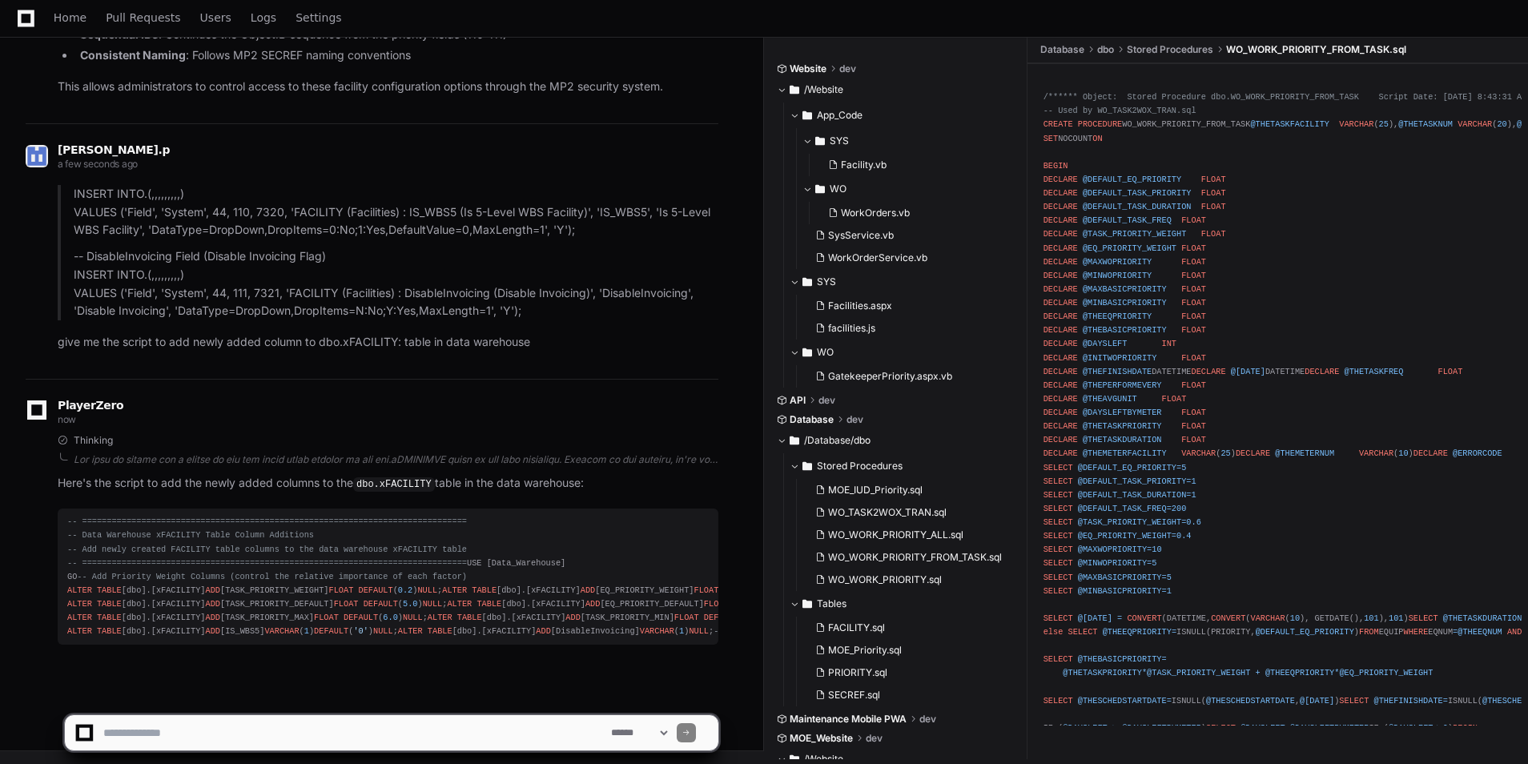
scroll to position [31391, 0]
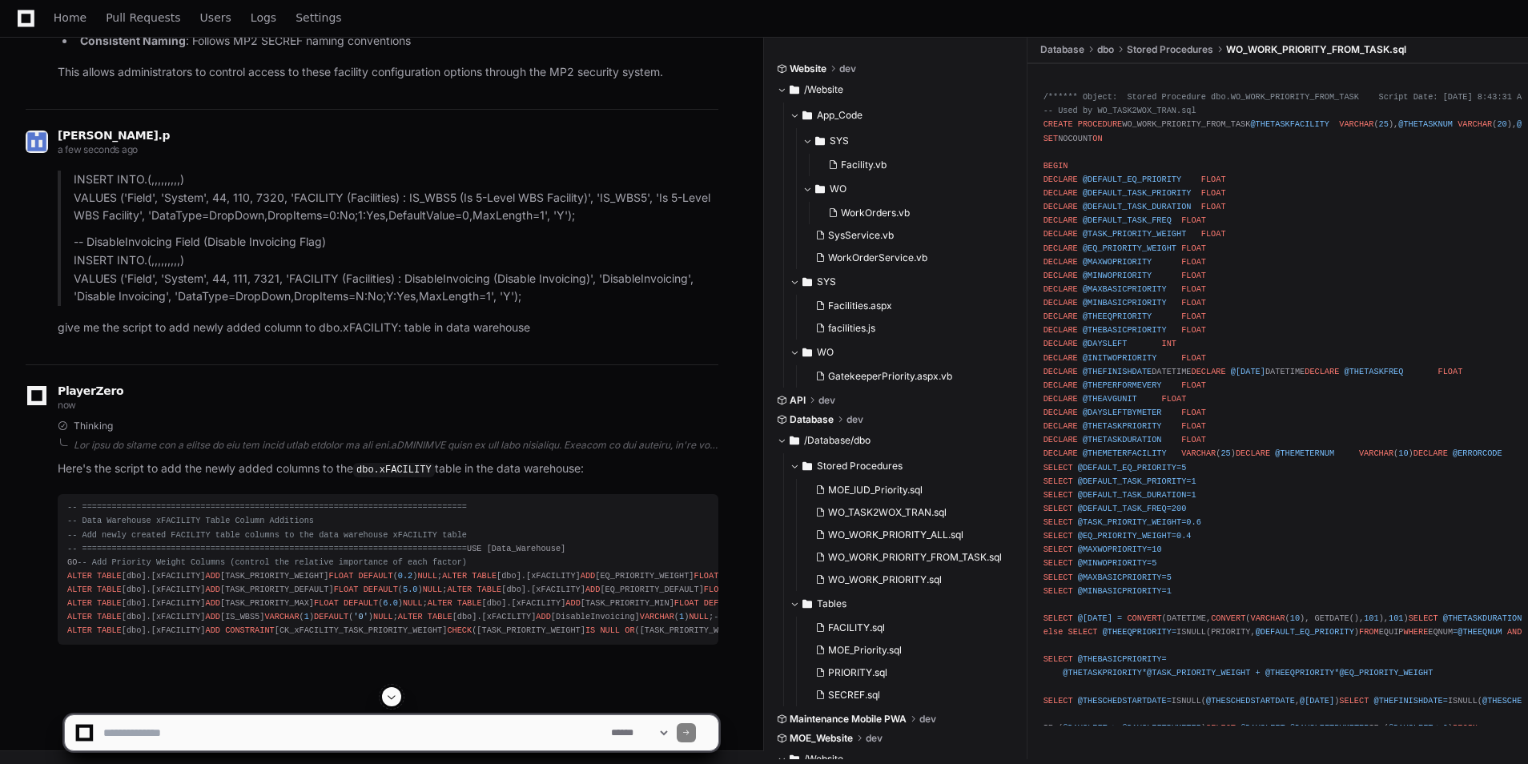
click at [234, 736] on textarea at bounding box center [354, 732] width 508 height 35
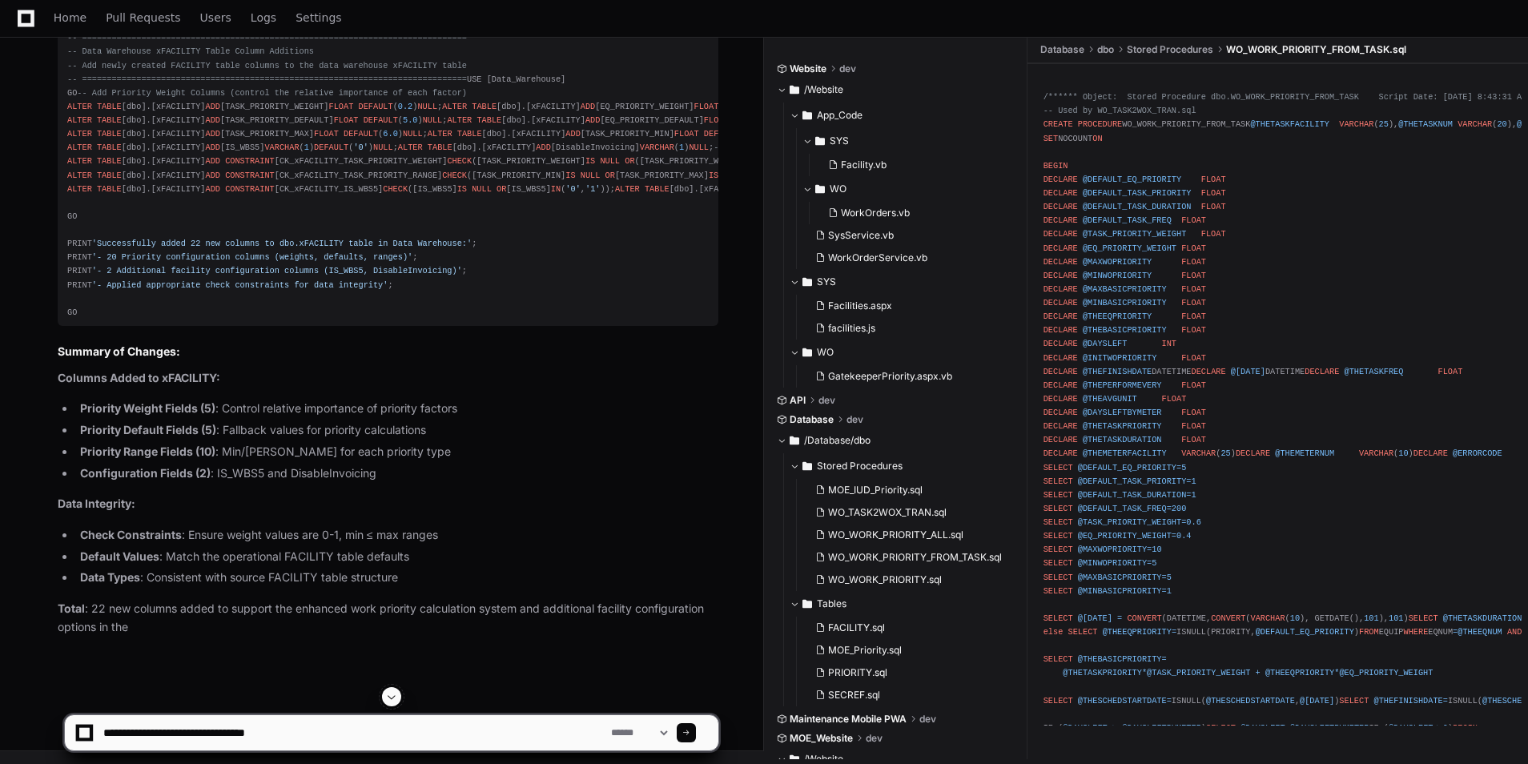
type textarea "**********"
